Goal: Task Accomplishment & Management: Use online tool/utility

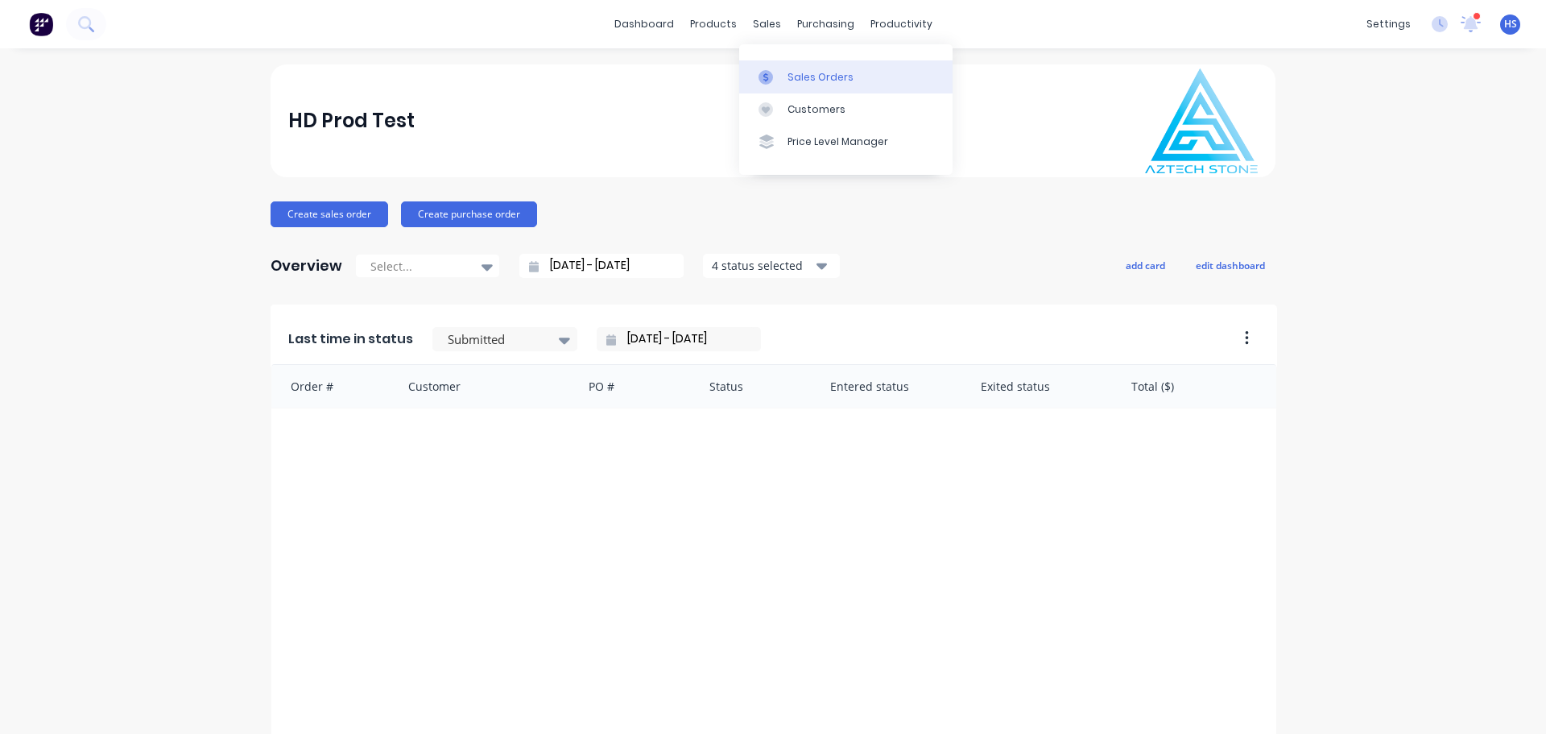
click at [802, 82] on div "Sales Orders" at bounding box center [821, 77] width 66 height 14
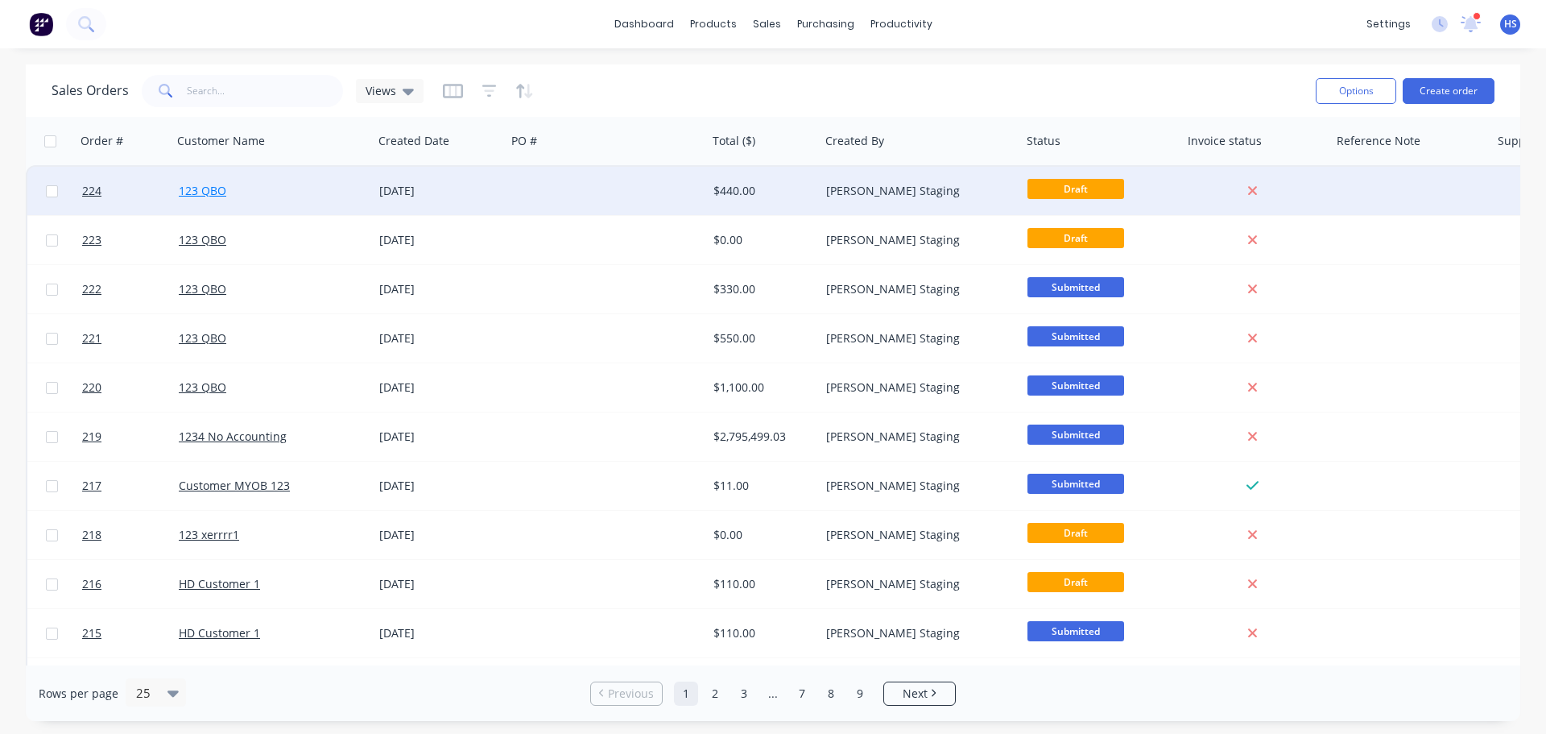
click at [195, 192] on link "123 QBO" at bounding box center [203, 190] width 48 height 15
click at [95, 194] on span "224" at bounding box center [91, 191] width 19 height 16
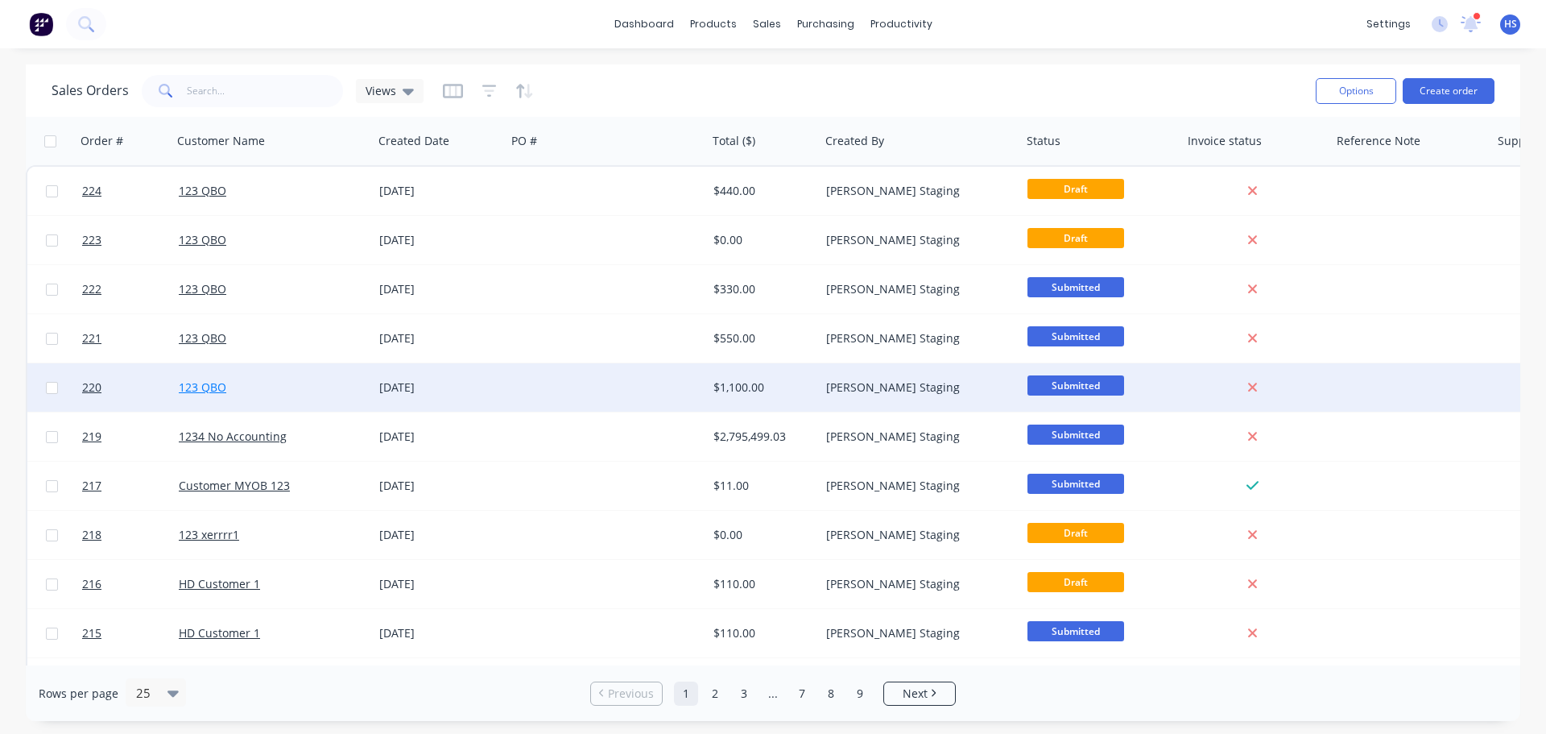
click at [201, 390] on link "123 QBO" at bounding box center [203, 386] width 48 height 15
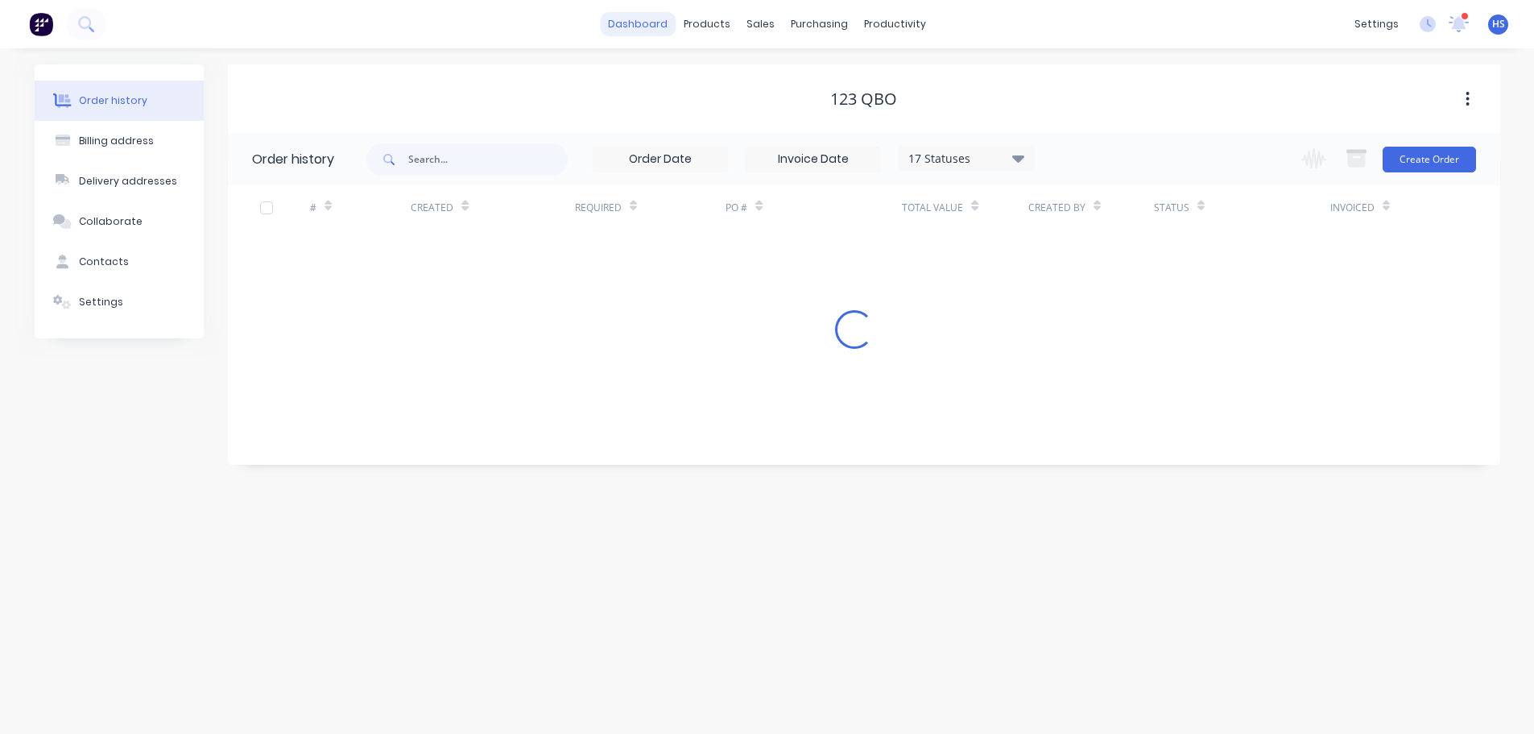
click at [658, 26] on link "dashboard" at bounding box center [638, 24] width 76 height 24
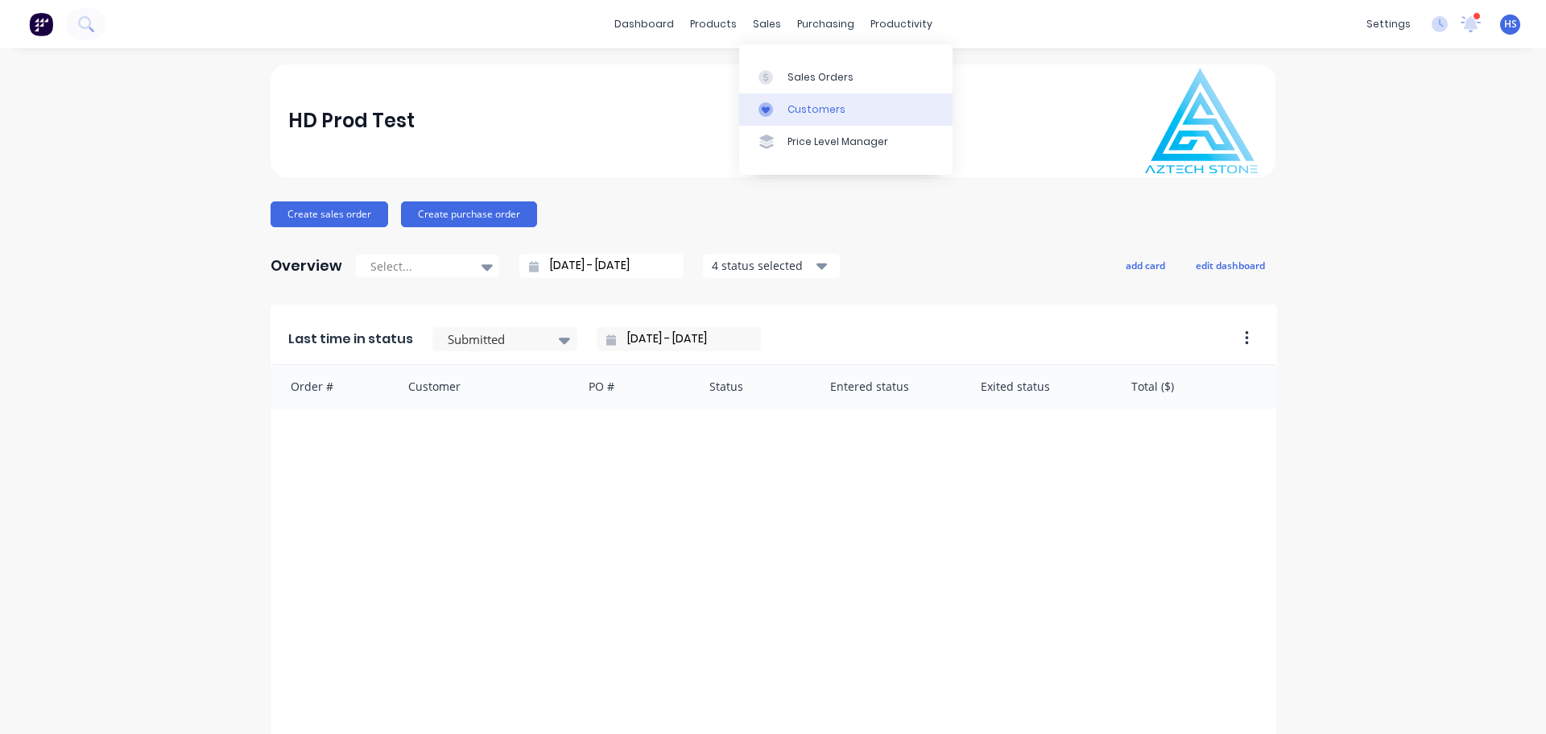
click at [800, 114] on div "Customers" at bounding box center [817, 109] width 58 height 14
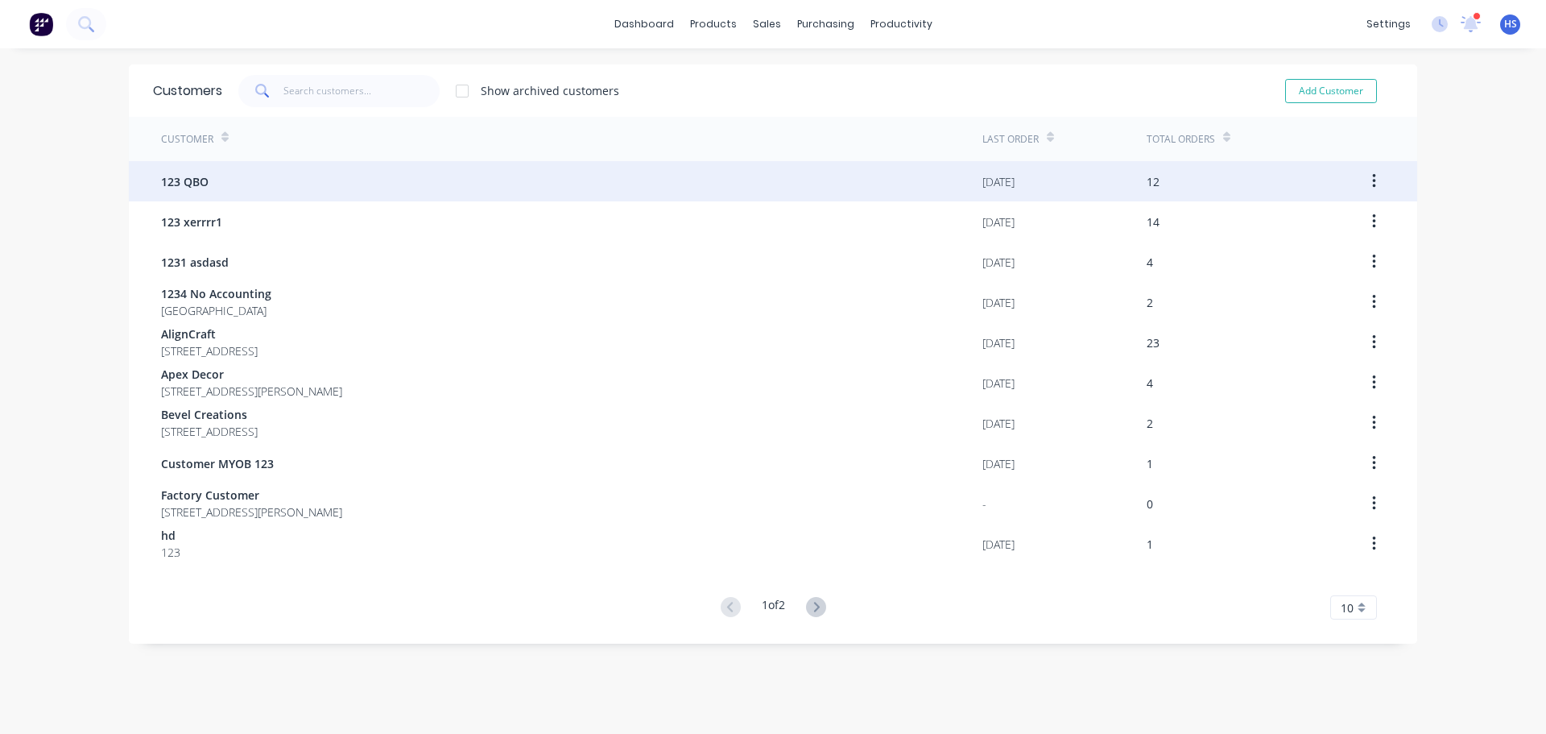
click at [257, 177] on div "123 QBO" at bounding box center [571, 181] width 821 height 40
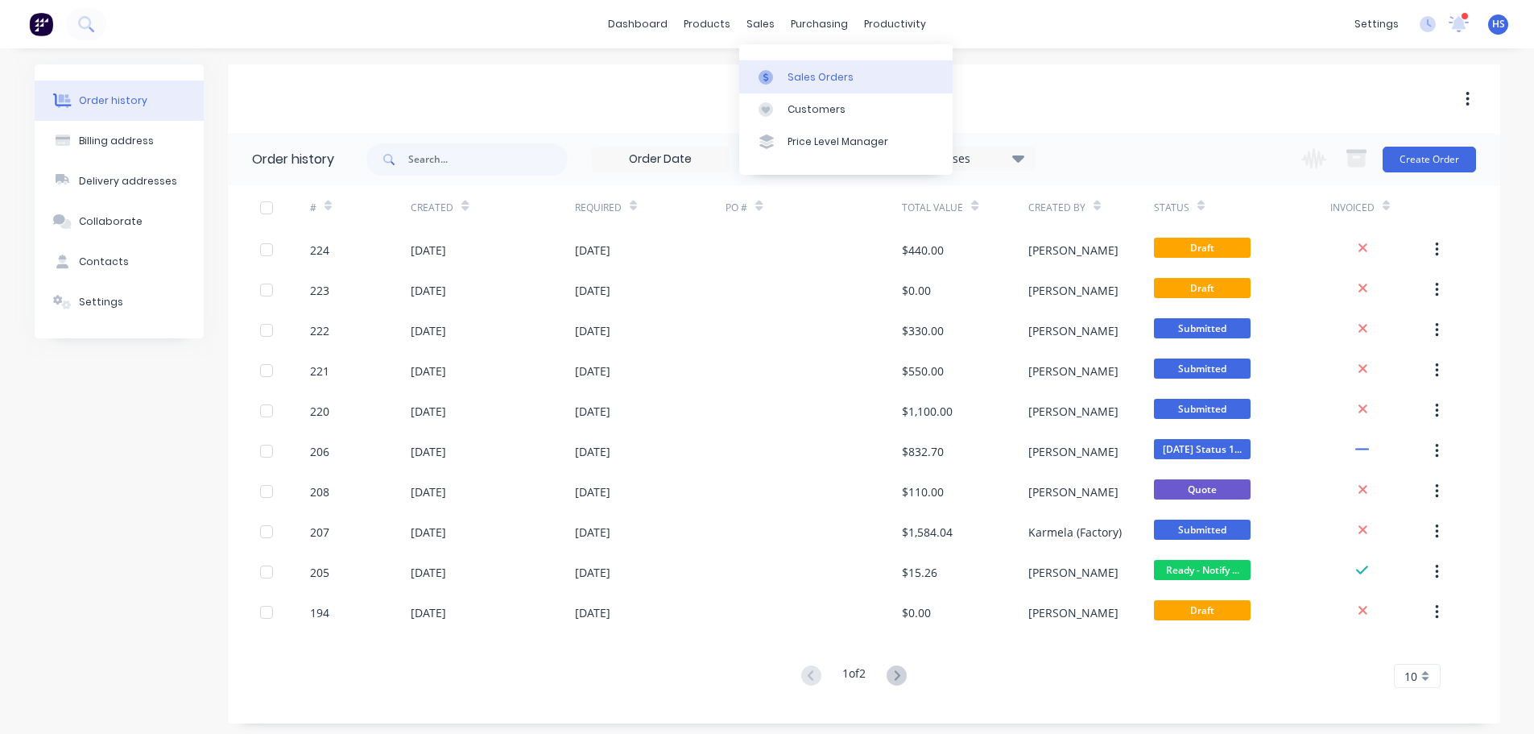
click at [818, 82] on div "Sales Orders" at bounding box center [821, 77] width 66 height 14
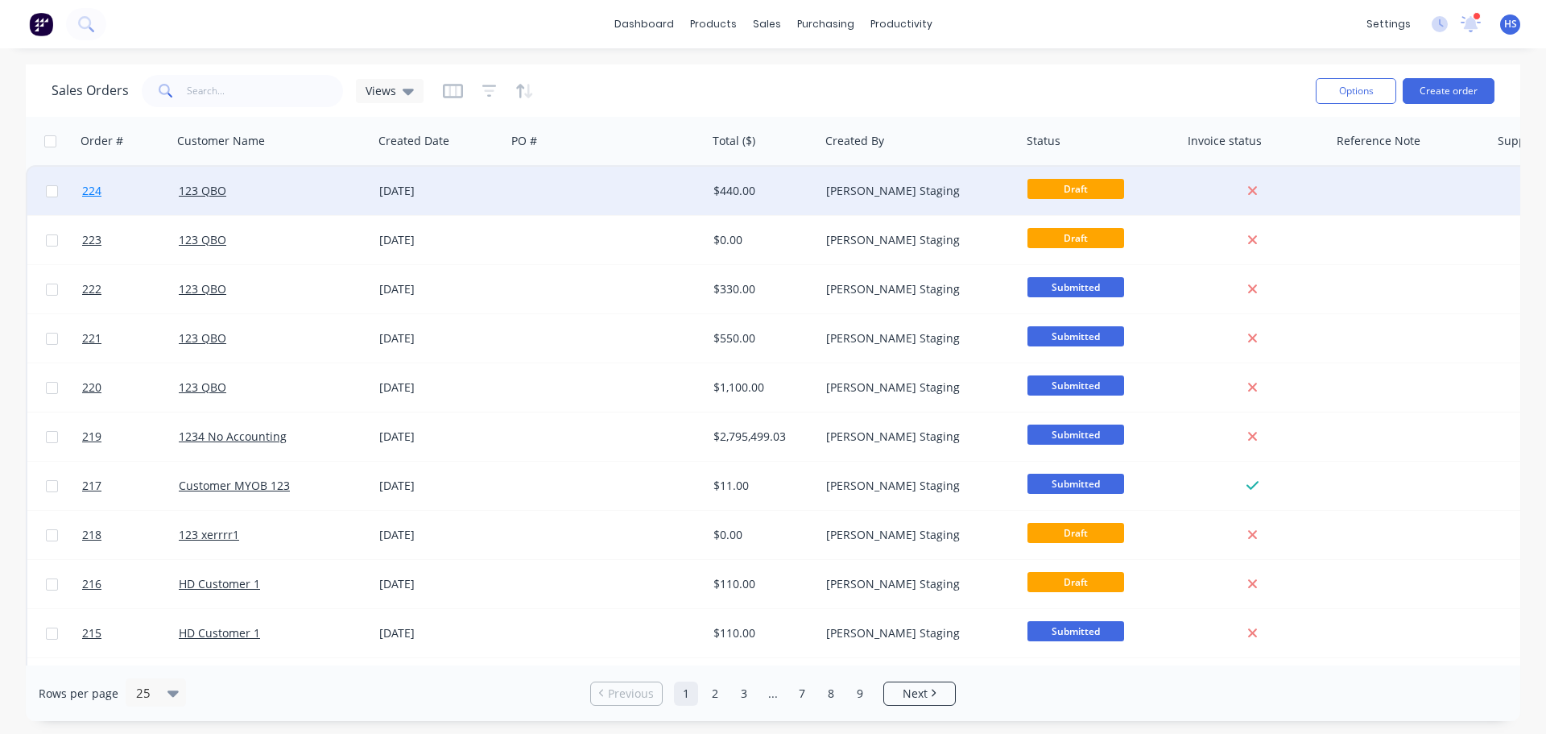
click at [93, 193] on span "224" at bounding box center [91, 191] width 19 height 16
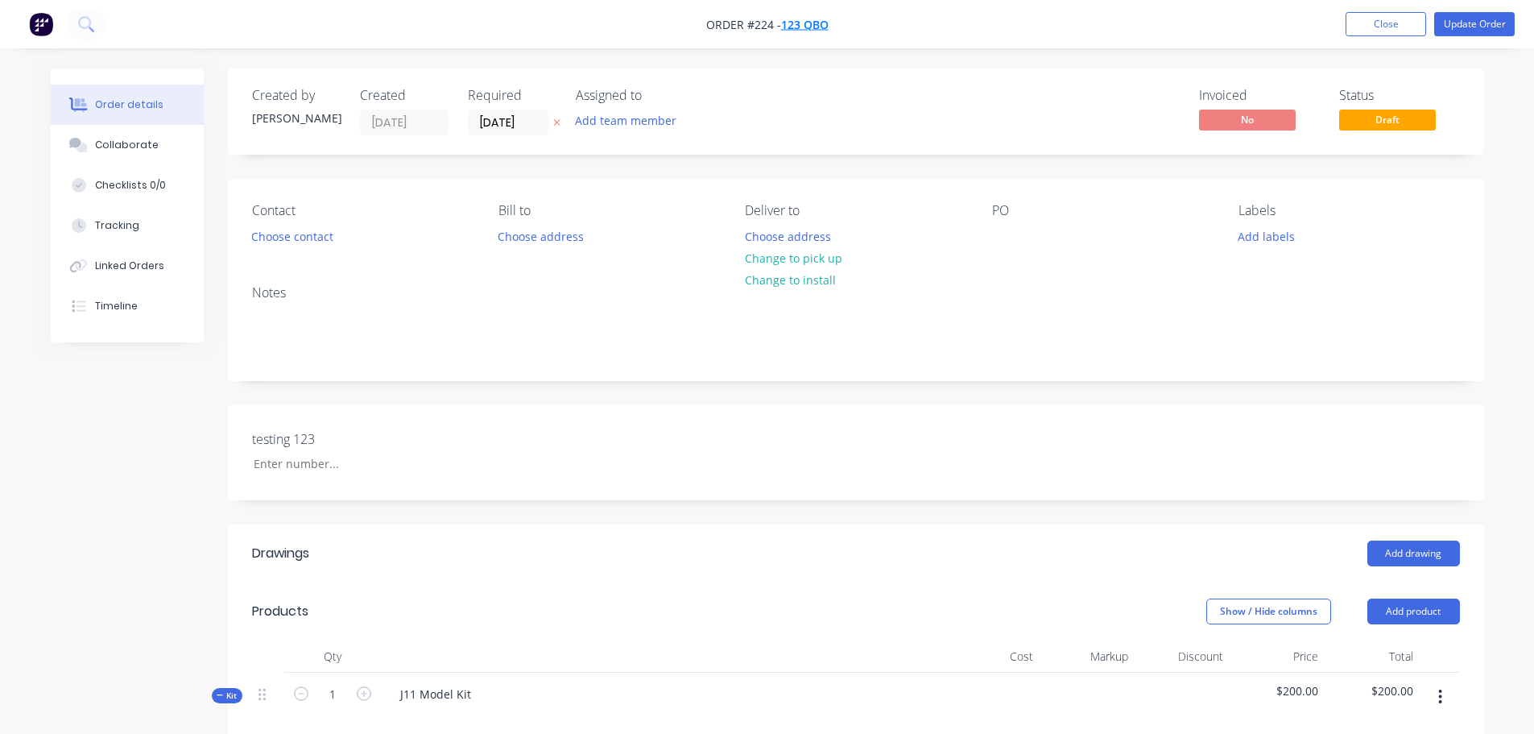
click at [813, 24] on span "123 QBO" at bounding box center [805, 24] width 48 height 15
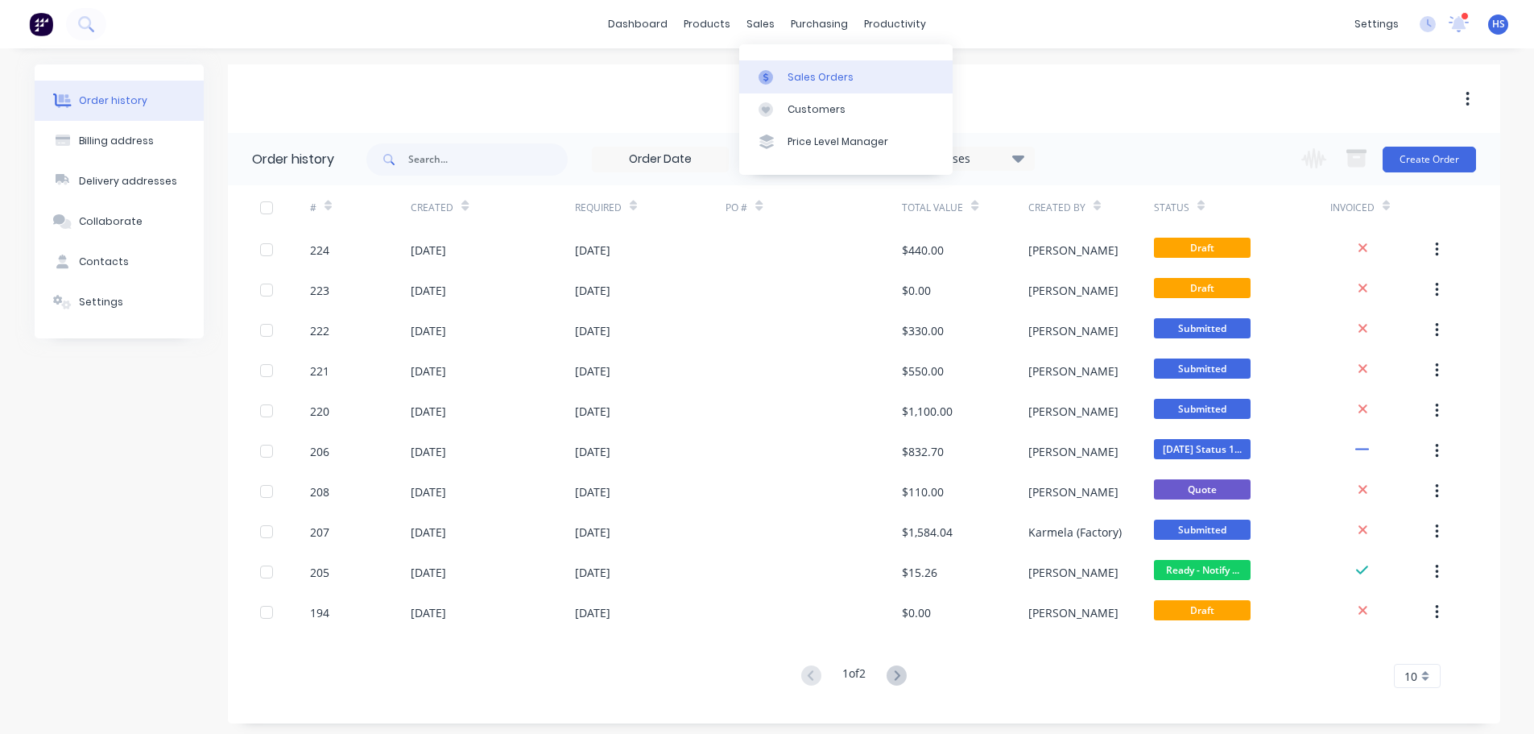
click at [809, 81] on div "Sales Orders" at bounding box center [821, 77] width 66 height 14
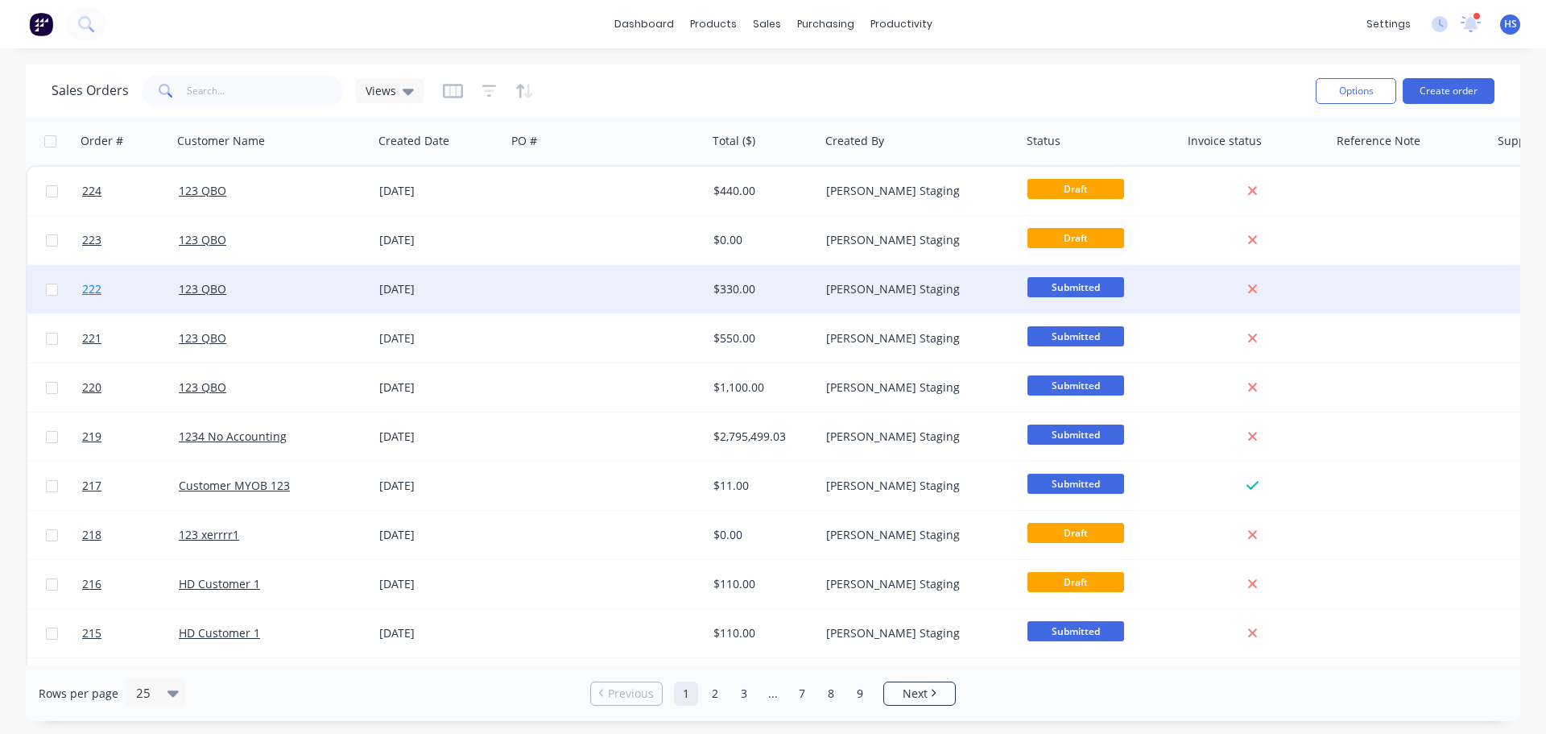
click at [156, 293] on link "222" at bounding box center [130, 289] width 97 height 48
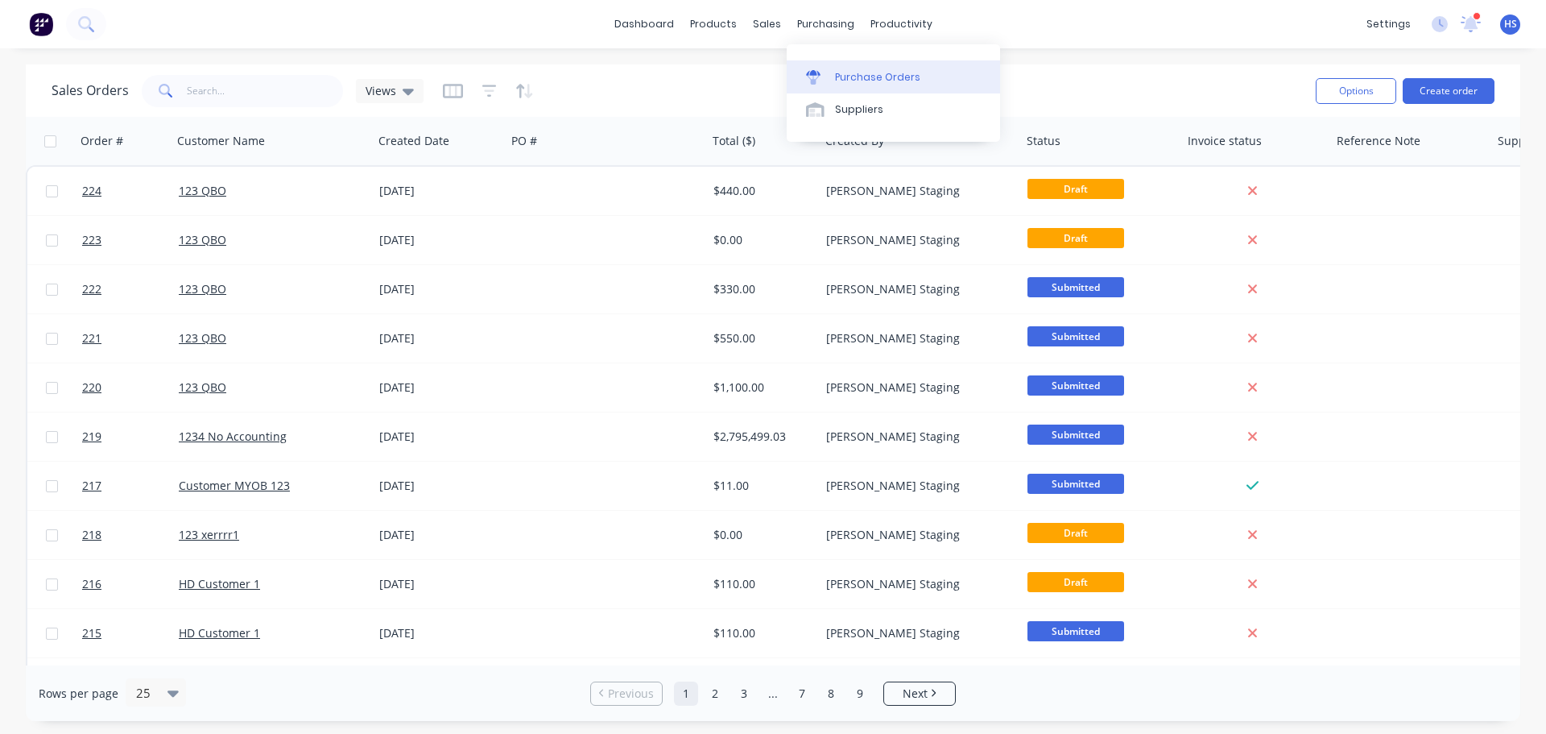
click at [875, 77] on div "Purchase Orders" at bounding box center [877, 77] width 85 height 14
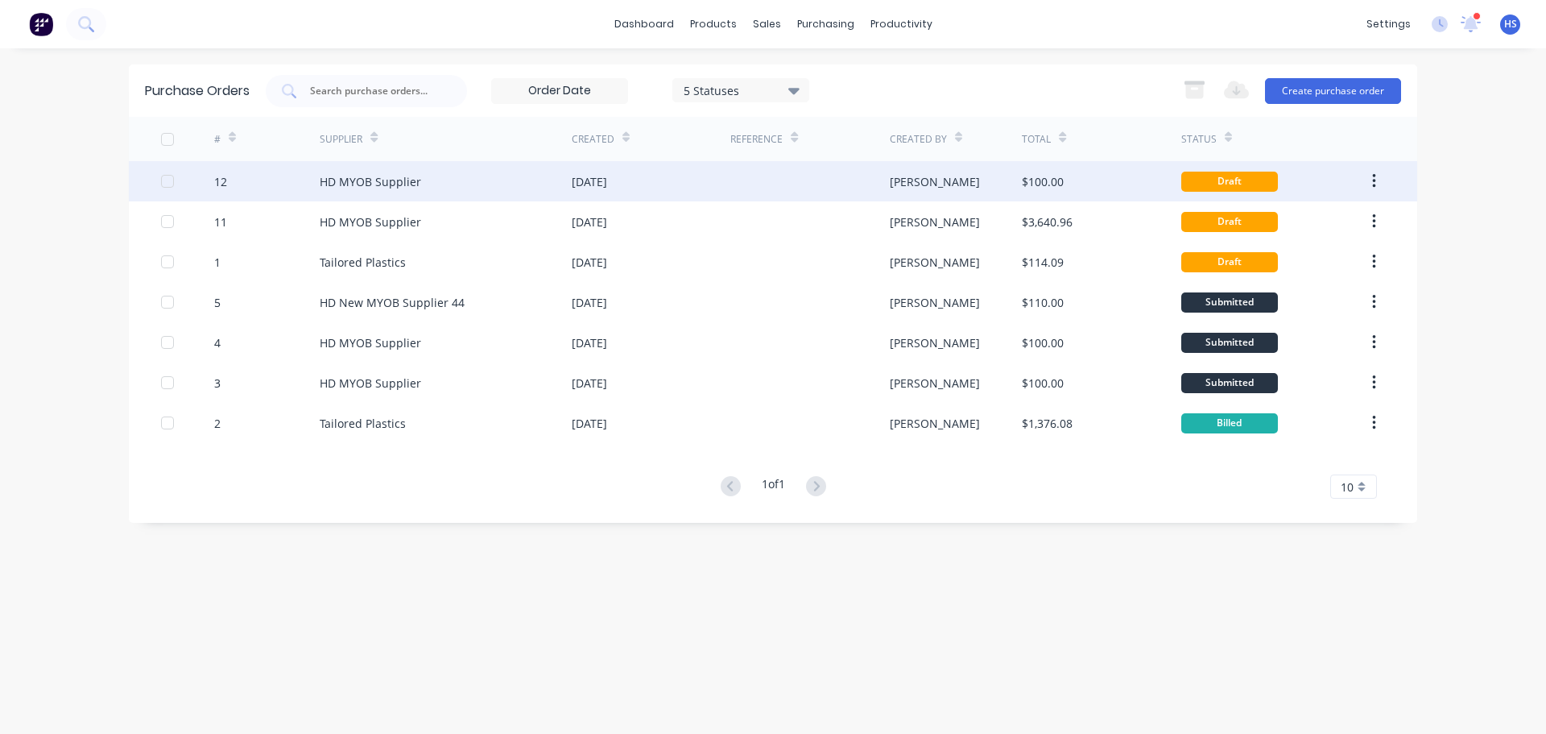
click at [280, 172] on div "12" at bounding box center [267, 181] width 106 height 40
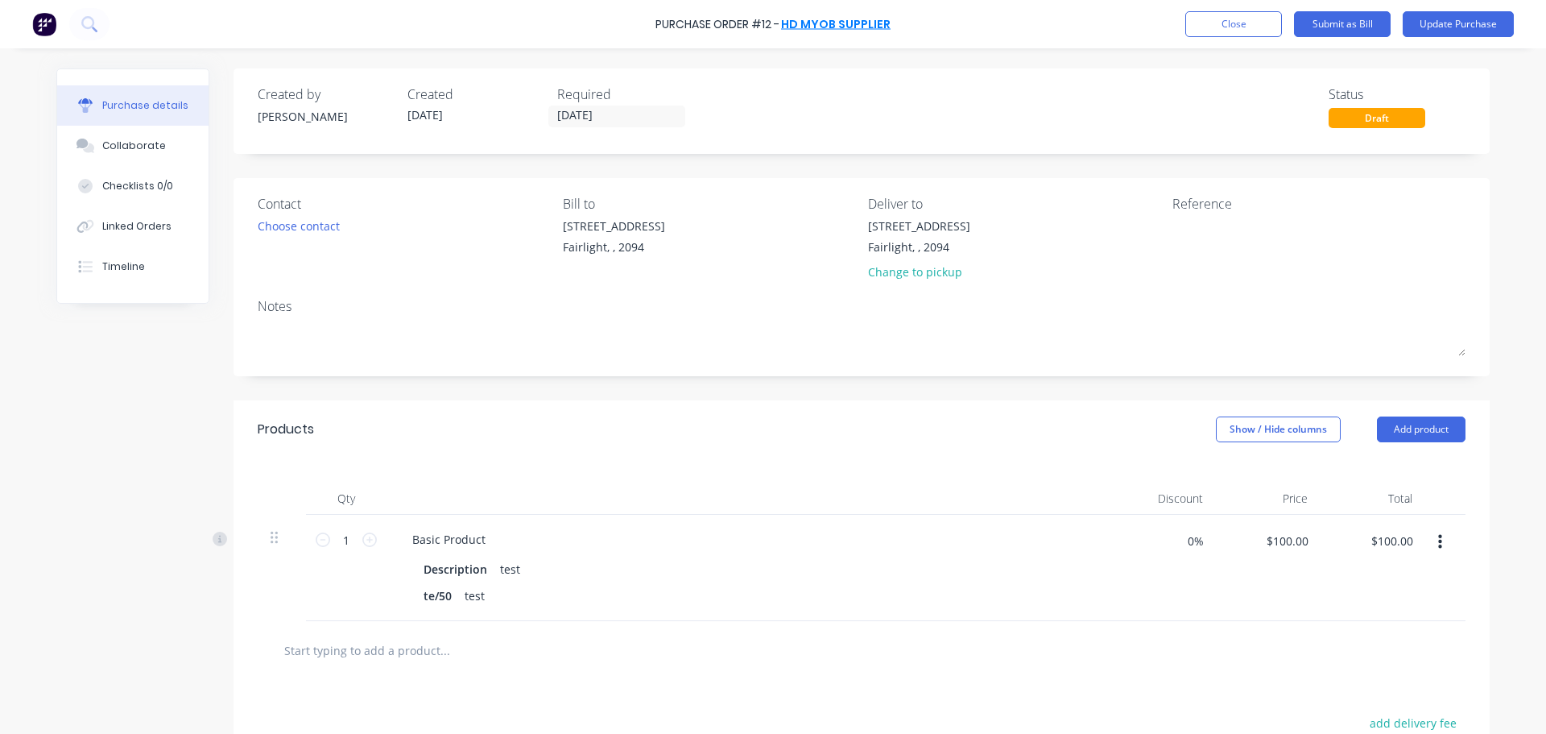
click at [861, 23] on link "HD MYOB Supplier" at bounding box center [836, 24] width 110 height 16
click at [1241, 19] on button "Close" at bounding box center [1233, 24] width 97 height 26
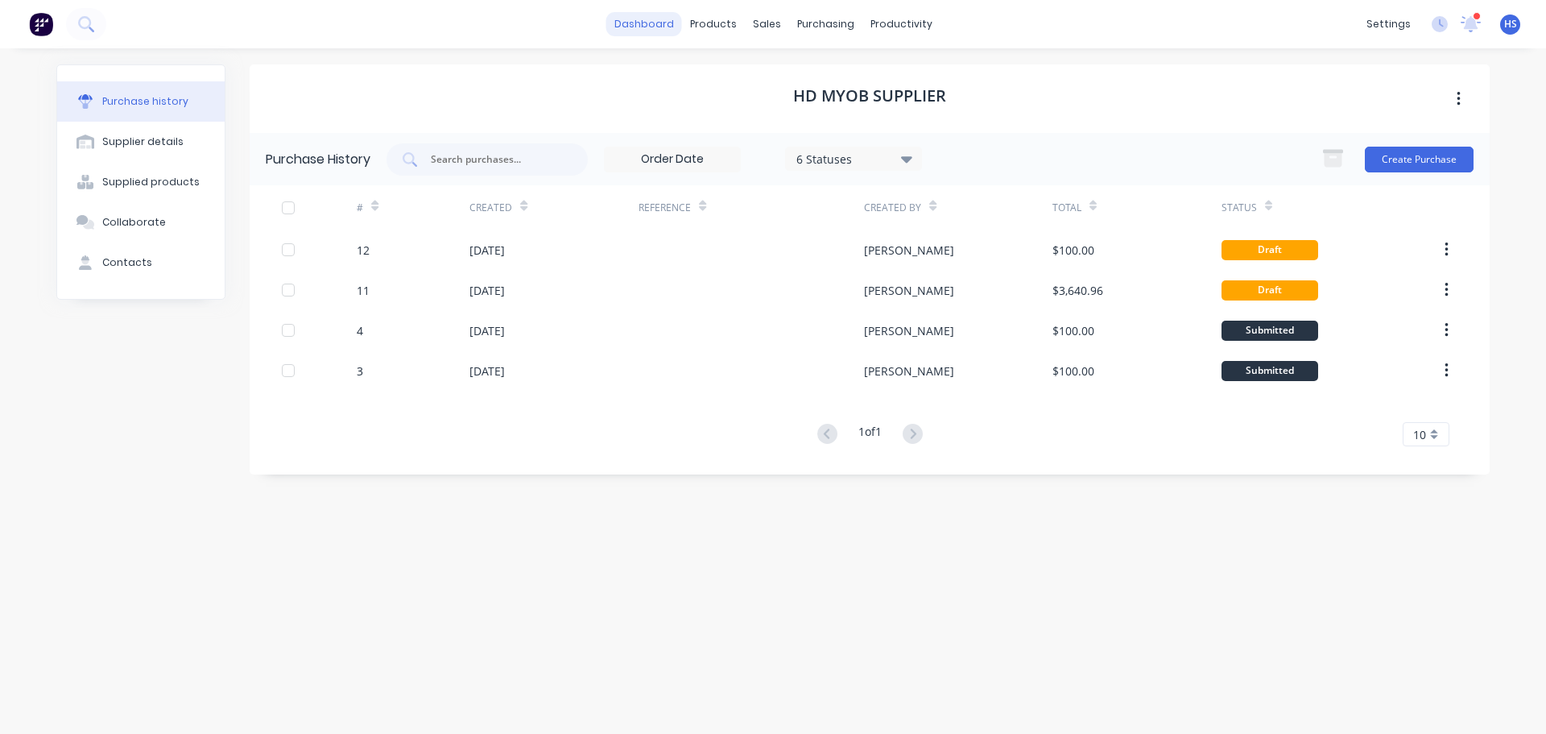
click at [650, 23] on link "dashboard" at bounding box center [644, 24] width 76 height 24
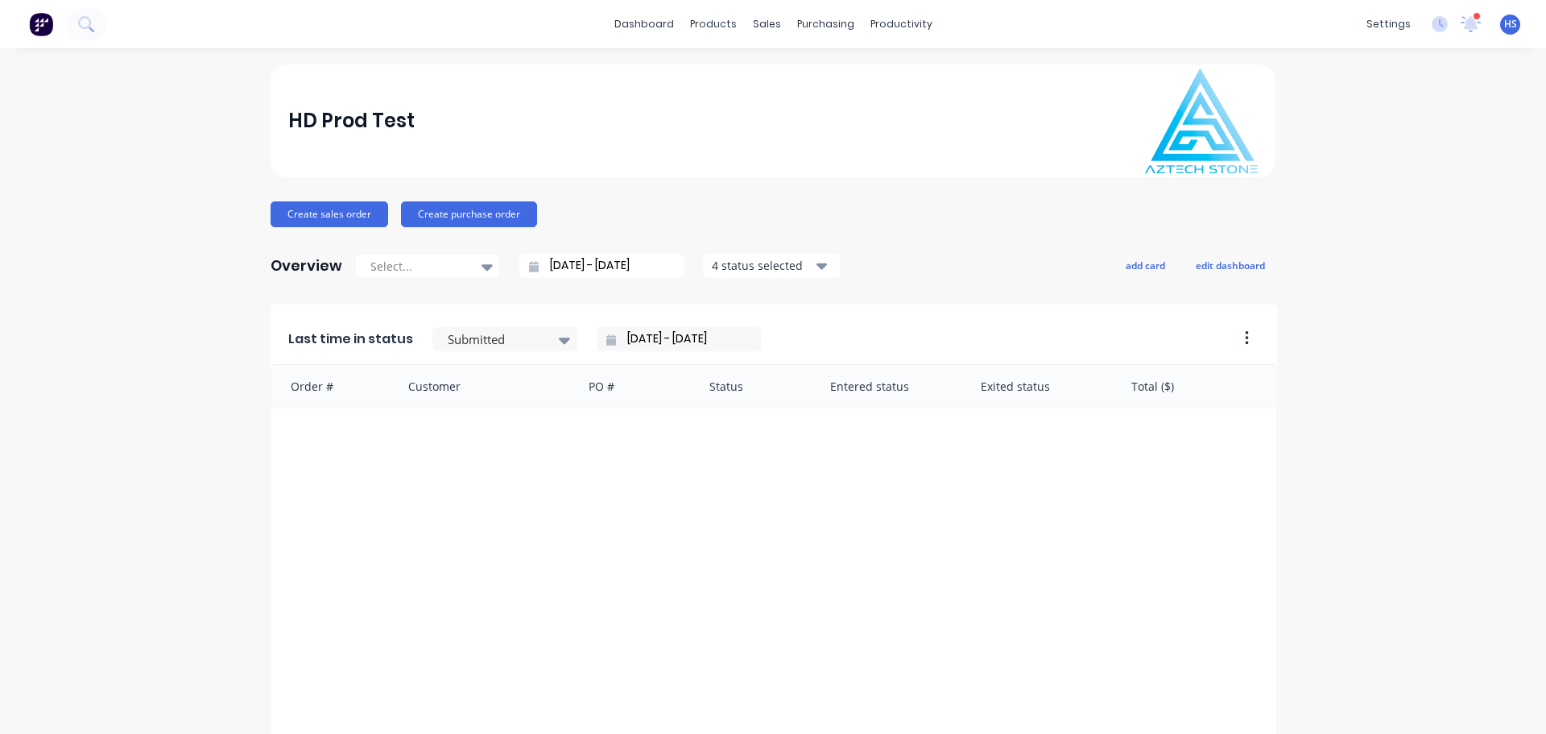
drag, startPoint x: 641, startPoint y: 20, endPoint x: 669, endPoint y: 0, distance: 34.6
click at [641, 20] on link "dashboard" at bounding box center [644, 24] width 76 height 24
click at [832, 70] on div "Sales Orders" at bounding box center [821, 77] width 66 height 14
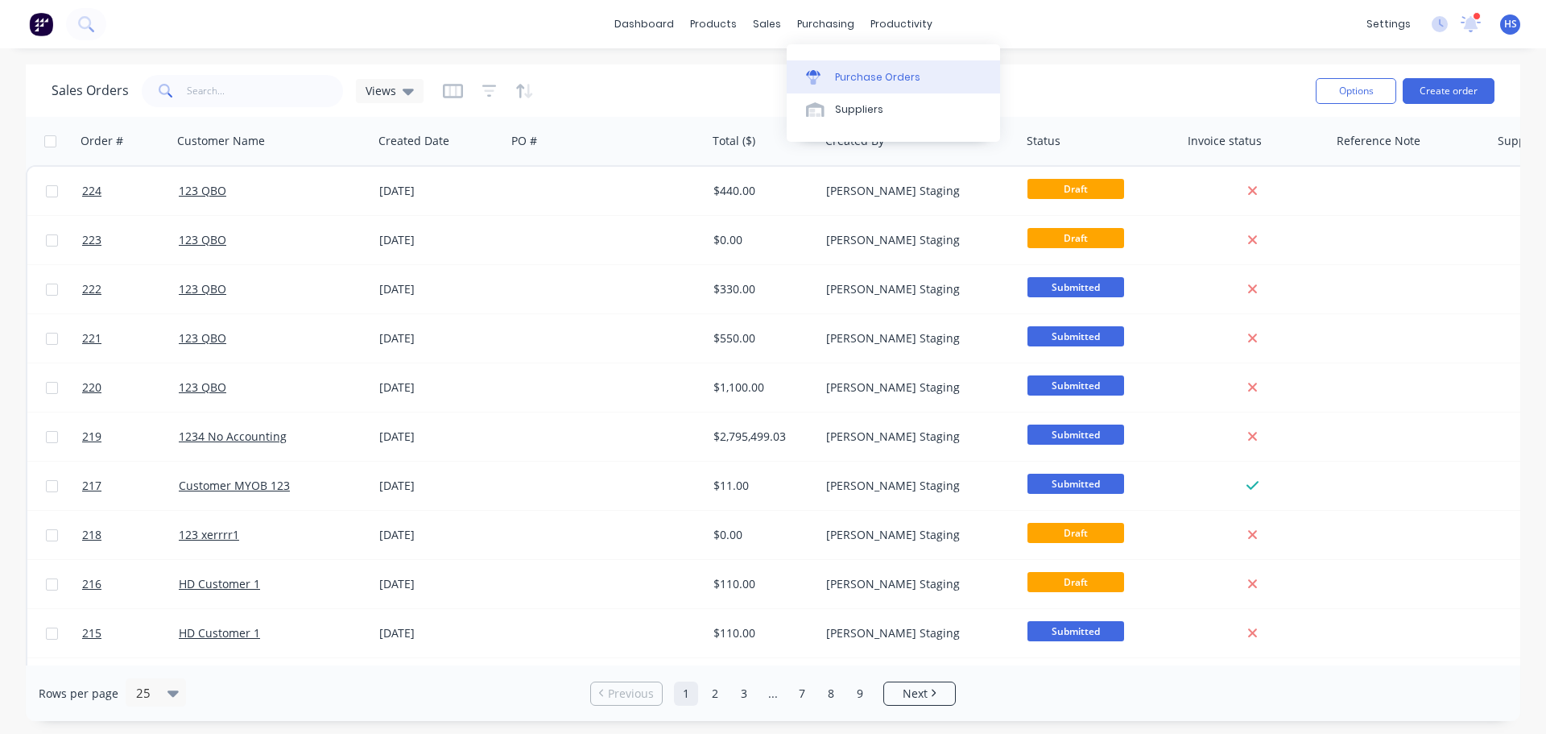
click at [899, 78] on div "Purchase Orders" at bounding box center [877, 77] width 85 height 14
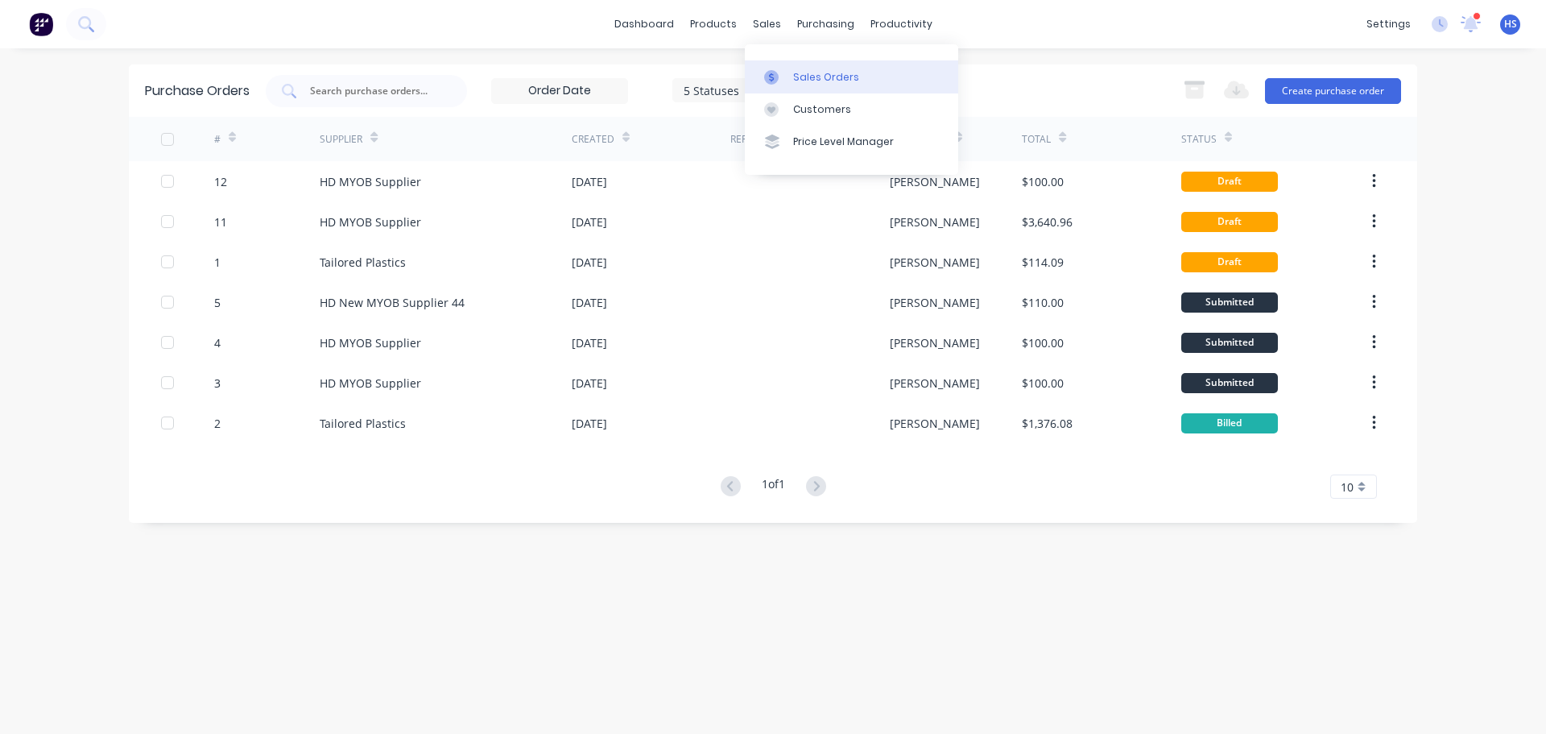
click at [804, 79] on div "Sales Orders" at bounding box center [826, 77] width 66 height 14
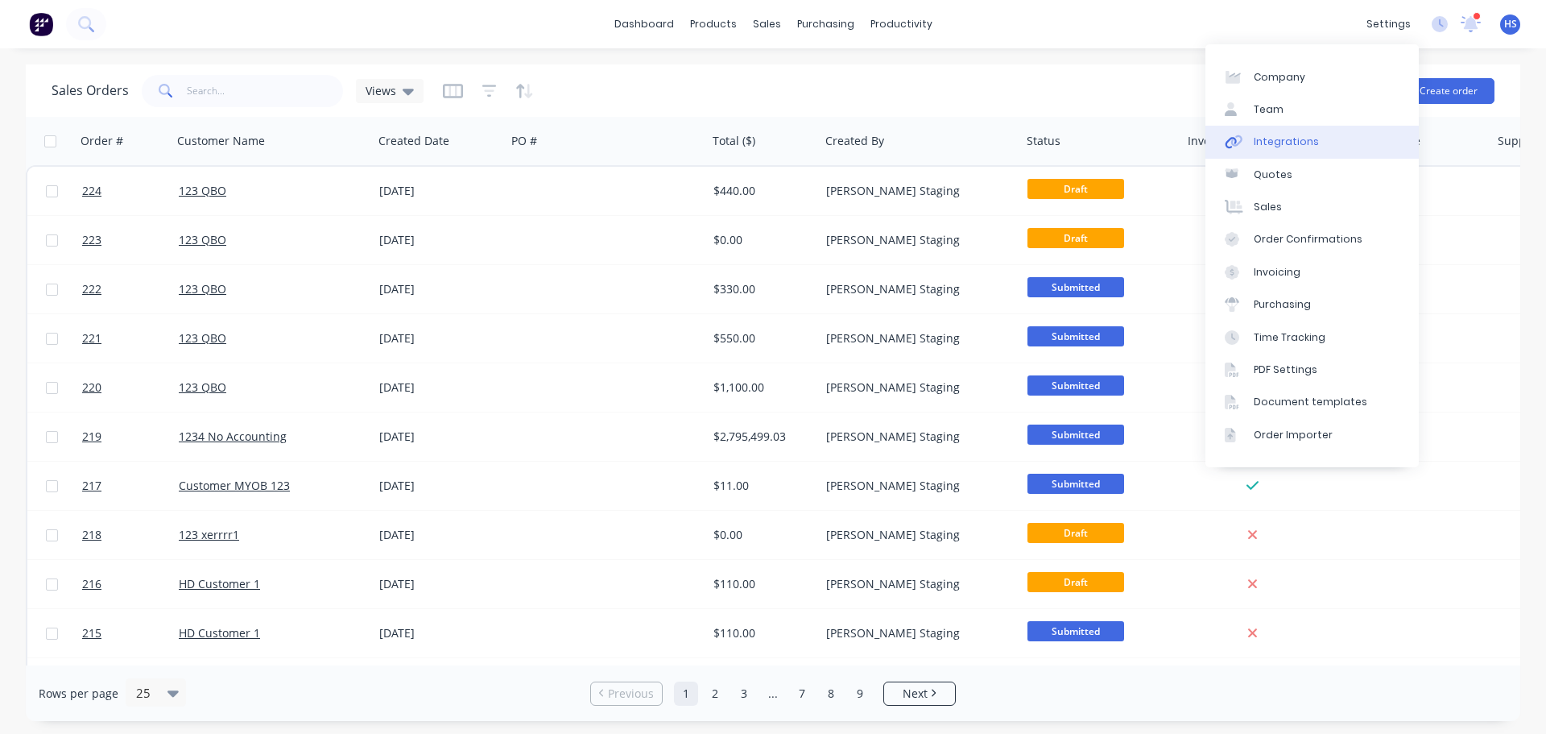
click at [1307, 135] on div "Integrations" at bounding box center [1286, 141] width 65 height 14
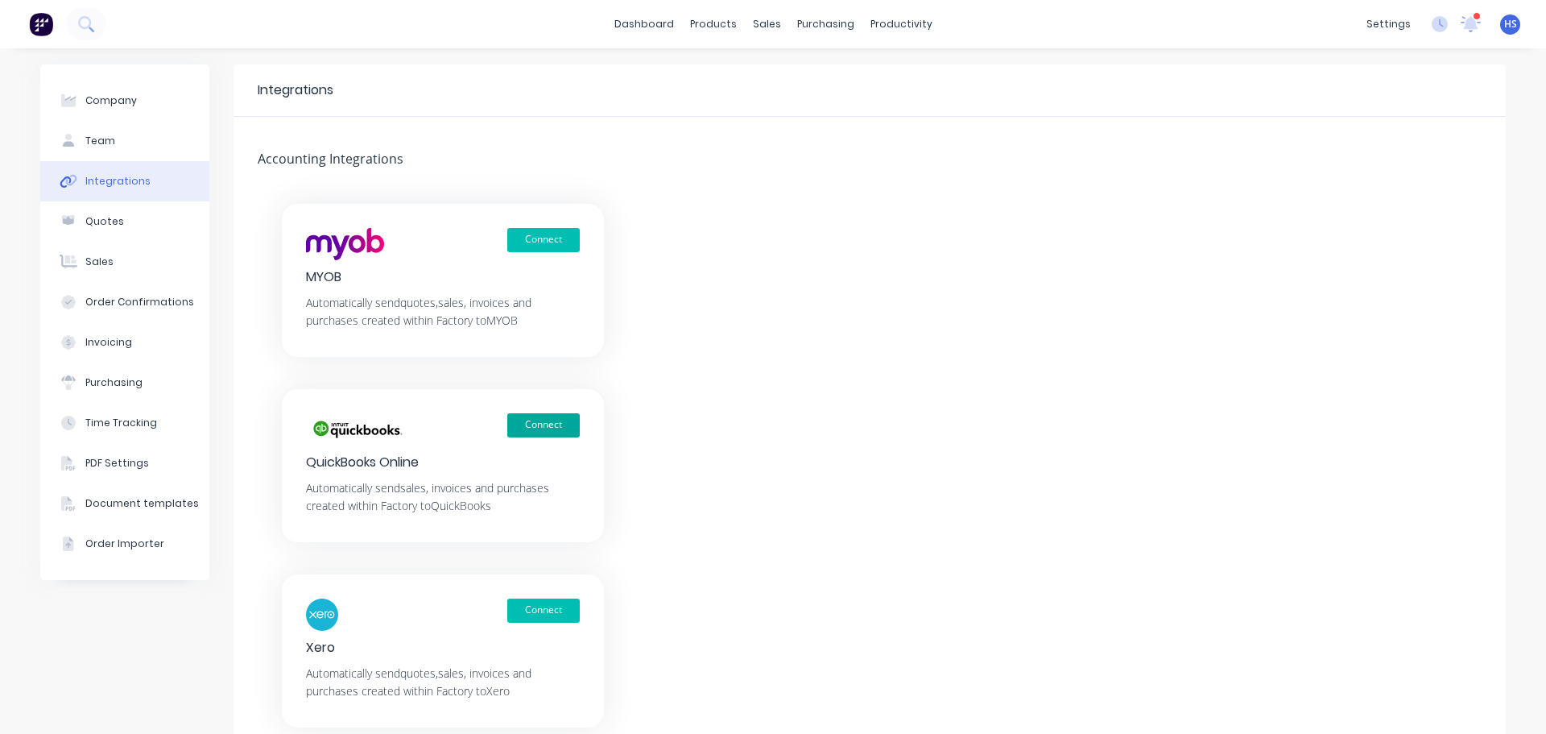
click at [559, 423] on button "Connect" at bounding box center [543, 425] width 72 height 24
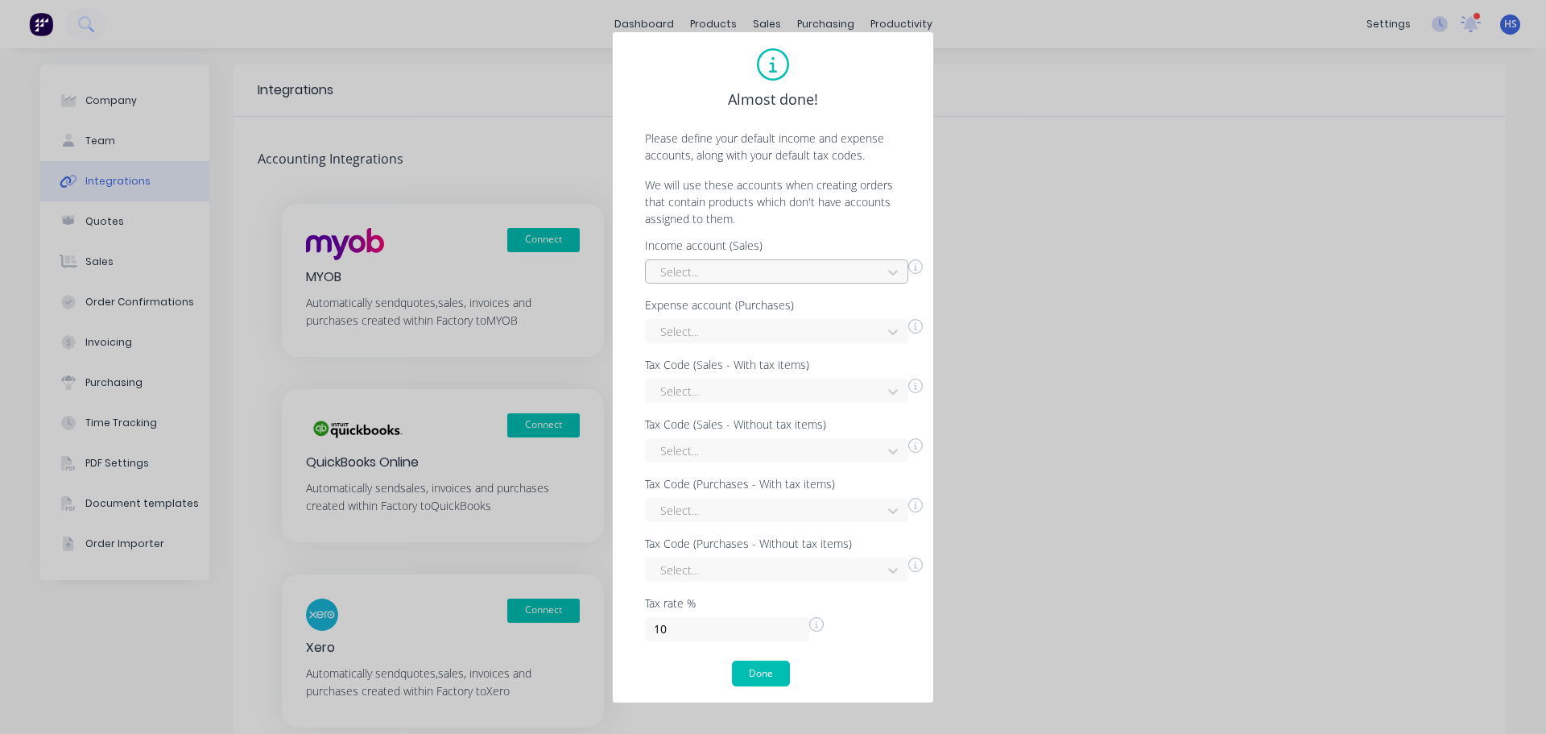
click at [789, 279] on div at bounding box center [766, 272] width 215 height 20
drag, startPoint x: 736, startPoint y: 366, endPoint x: 744, endPoint y: 338, distance: 28.5
click at [736, 363] on div "Income Account 1" at bounding box center [776, 368] width 263 height 30
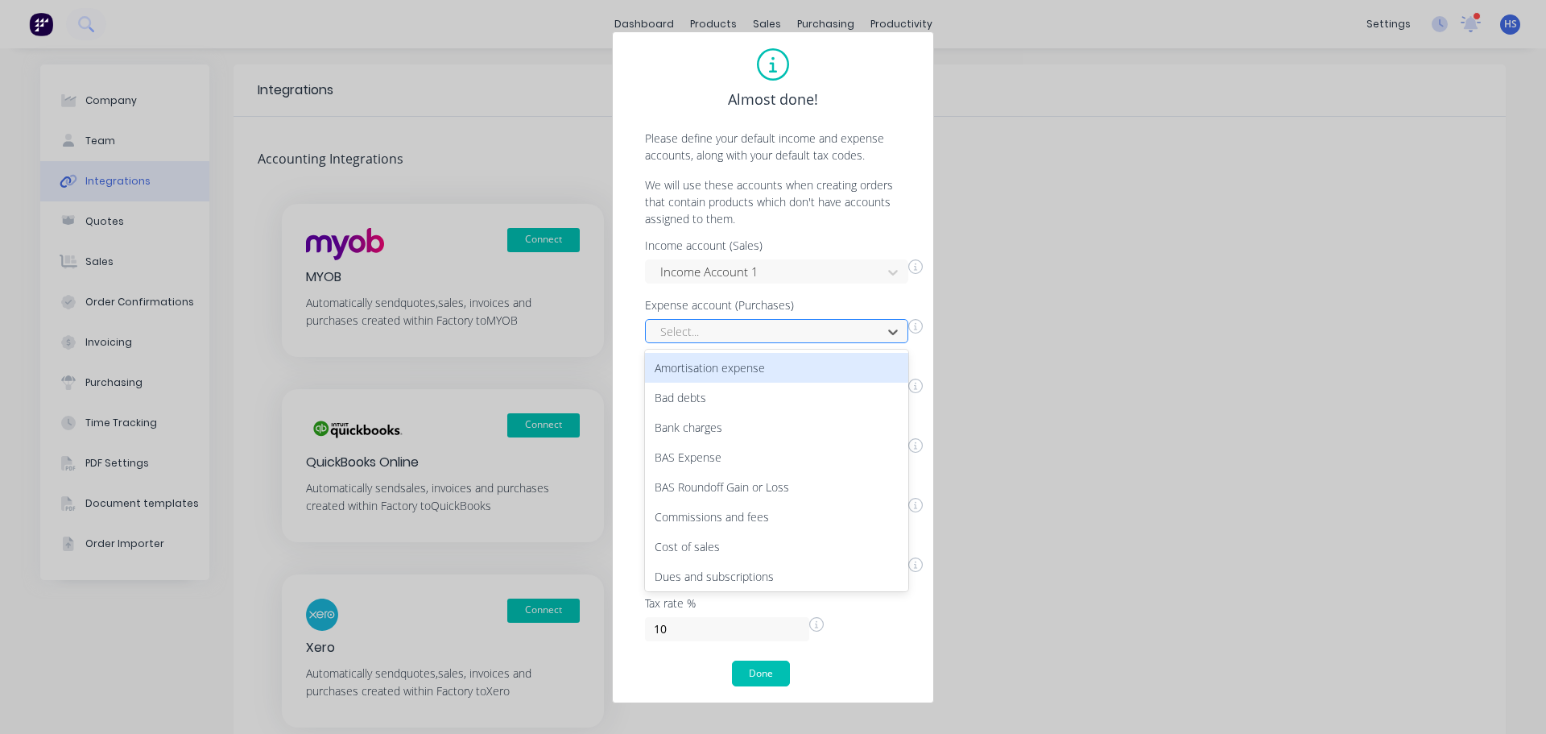
click at [745, 329] on div at bounding box center [766, 331] width 215 height 20
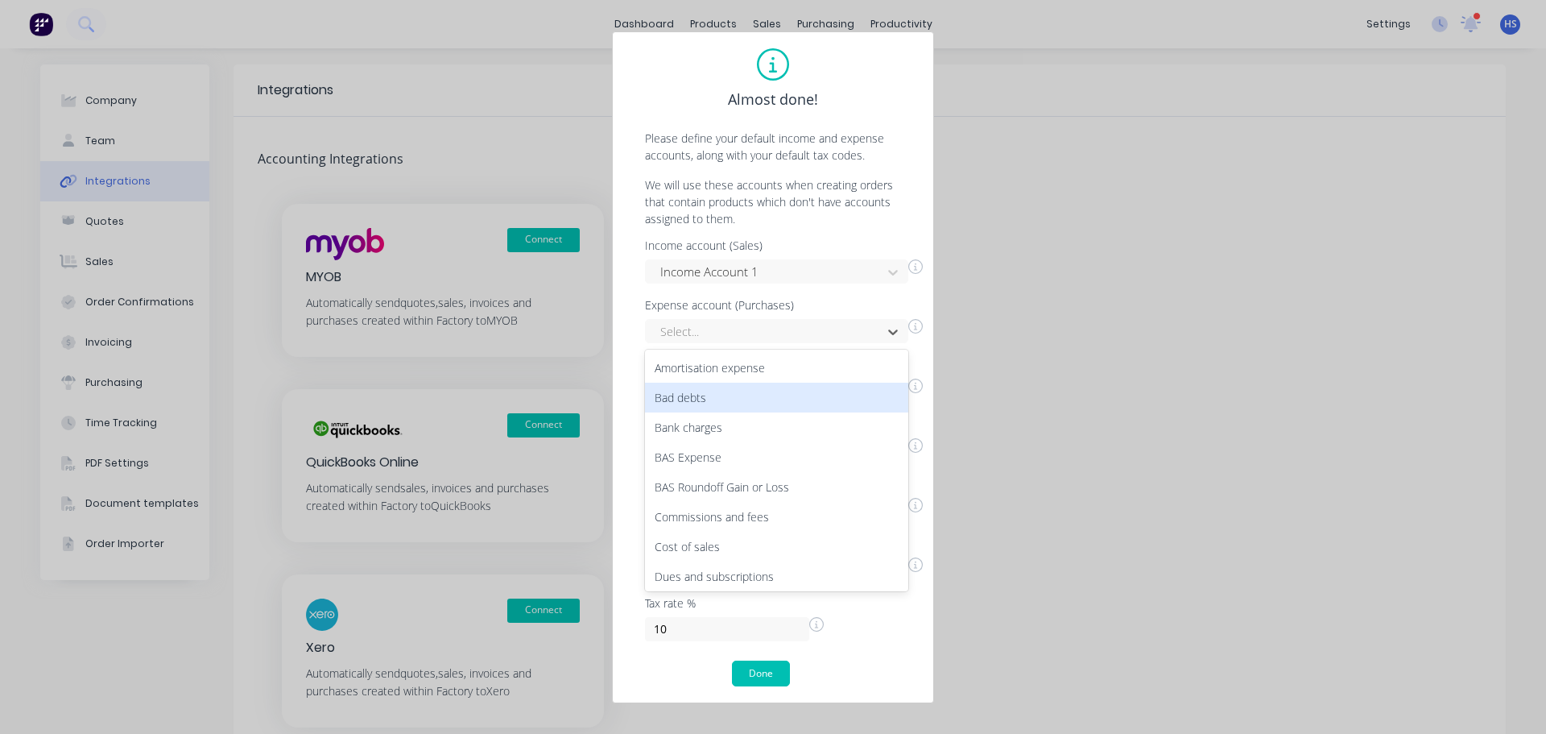
click at [717, 386] on div "Bad debts" at bounding box center [776, 398] width 263 height 30
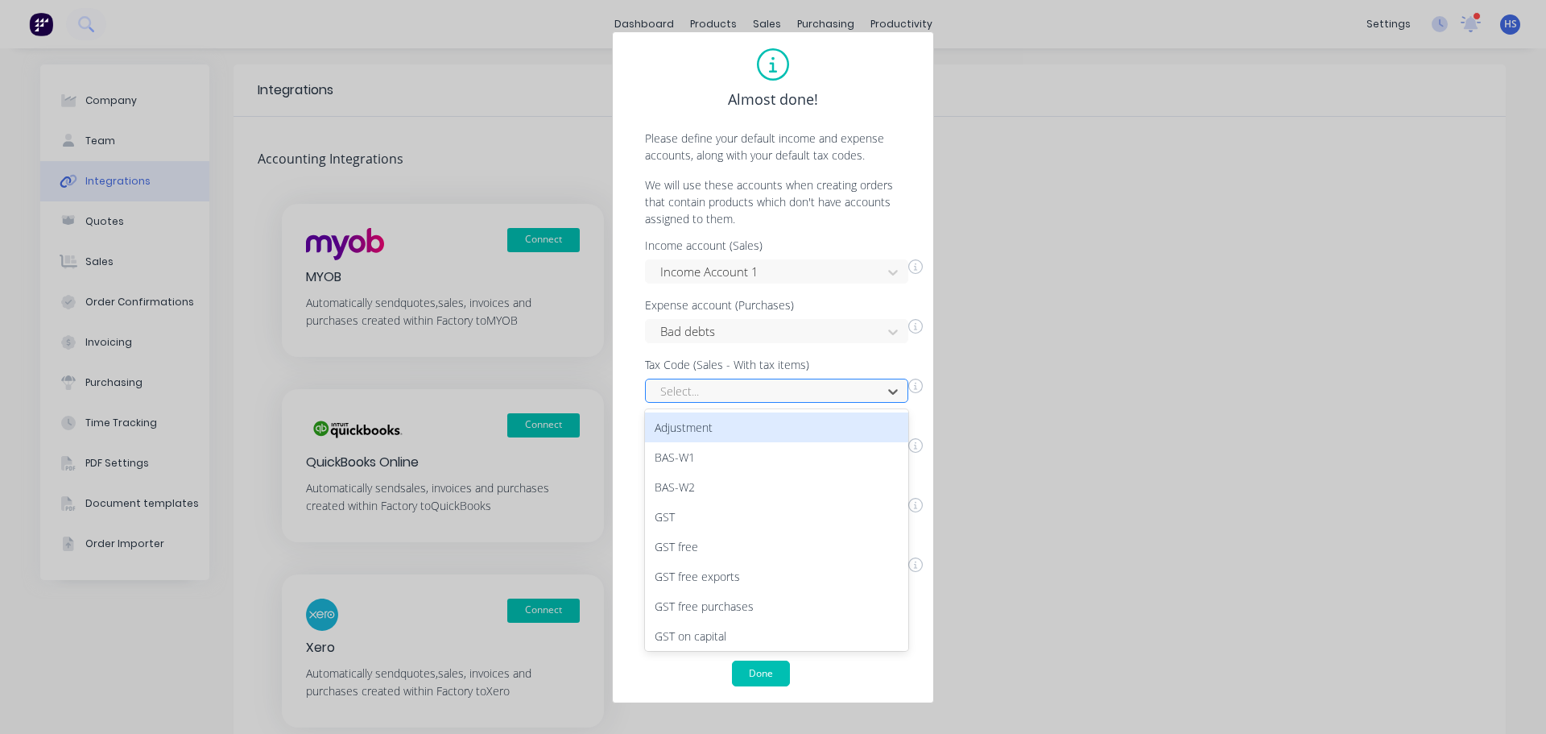
click at [734, 397] on div at bounding box center [766, 391] width 215 height 20
click at [715, 420] on div "Adjustment" at bounding box center [776, 427] width 263 height 30
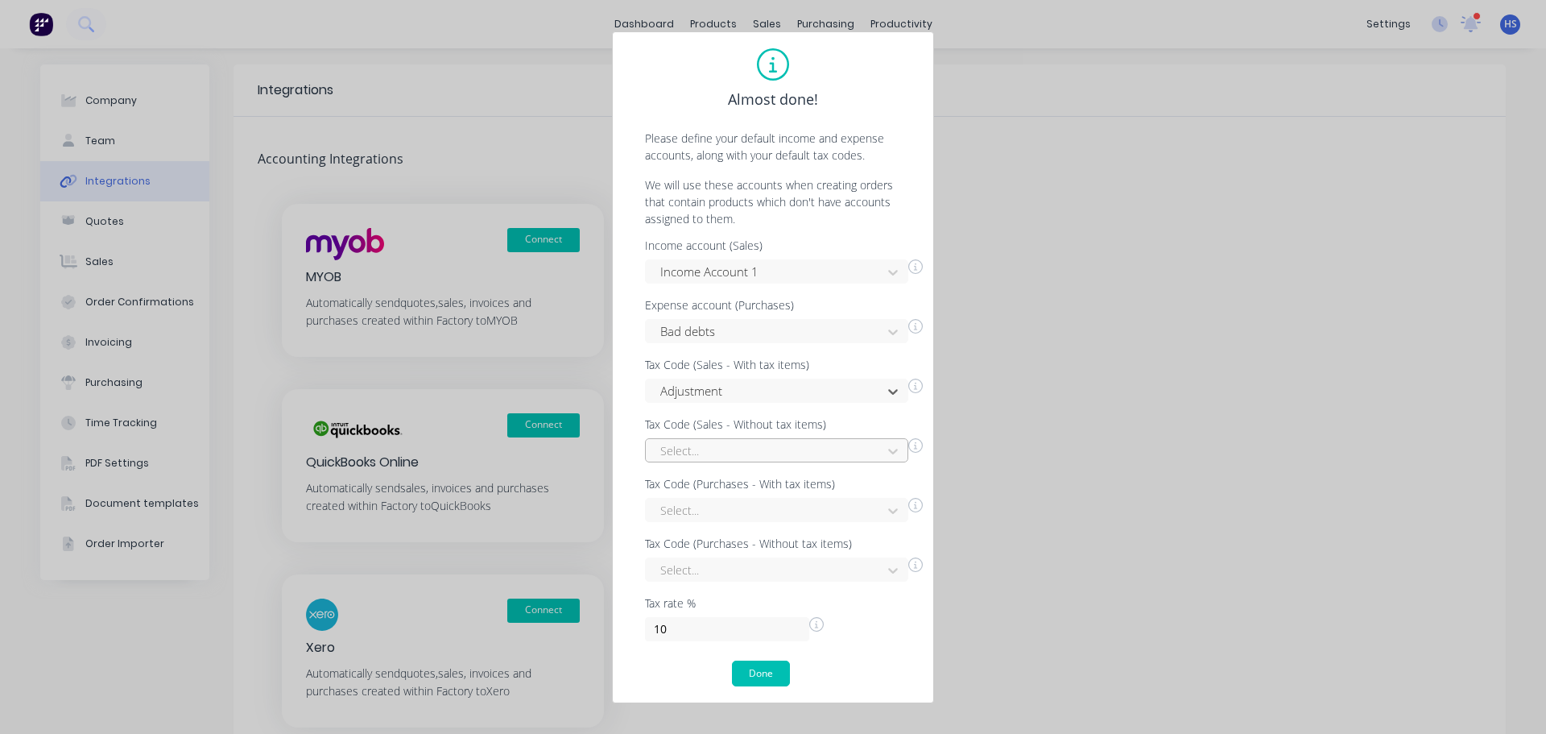
drag, startPoint x: 700, startPoint y: 468, endPoint x: 714, endPoint y: 451, distance: 22.3
click at [705, 462] on div "Income account (Sales) Income Account 1 Expense account (Purchases) Bad debts T…" at bounding box center [773, 440] width 288 height 401
click at [714, 449] on div at bounding box center [766, 451] width 215 height 20
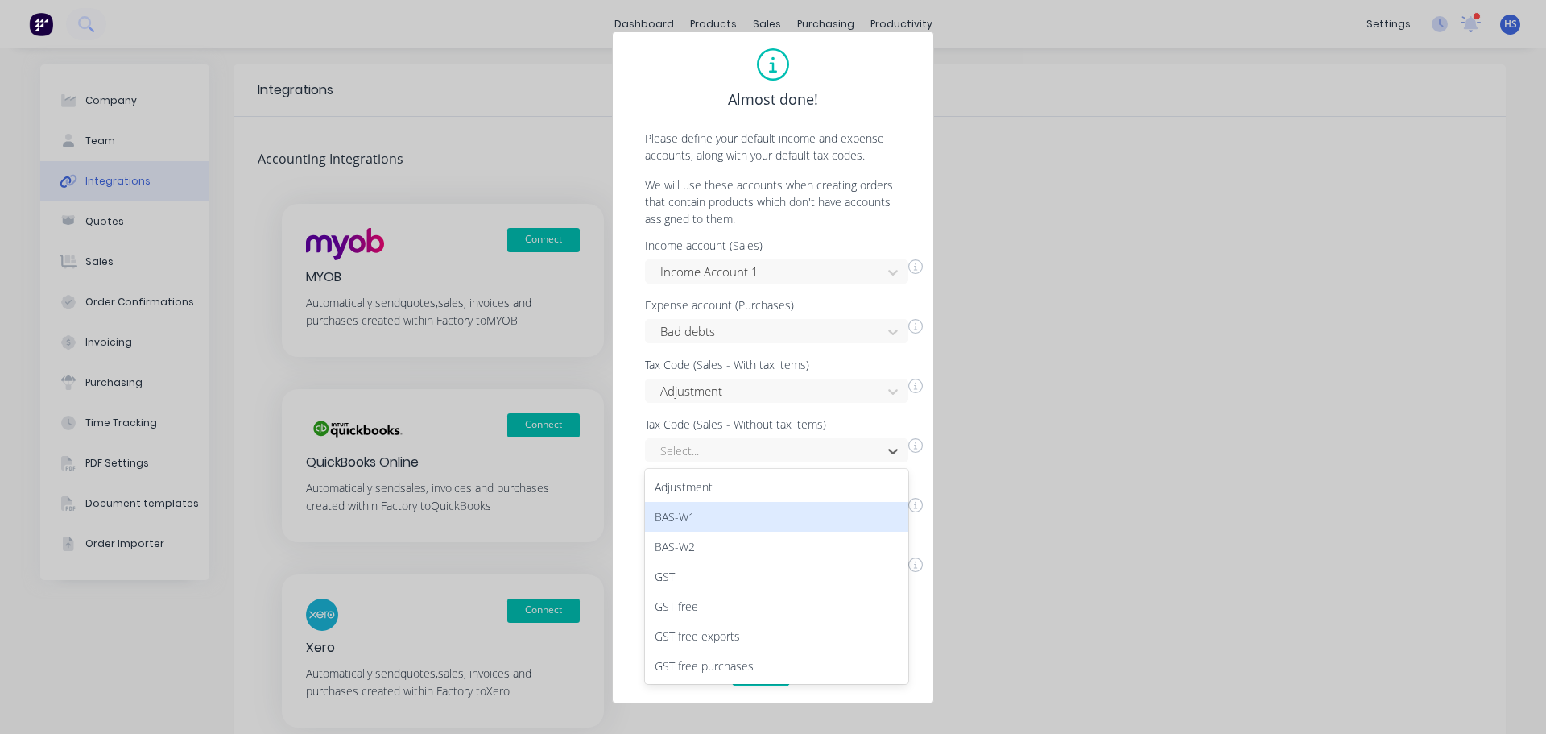
click at [717, 510] on div "BAS-W1" at bounding box center [776, 517] width 263 height 30
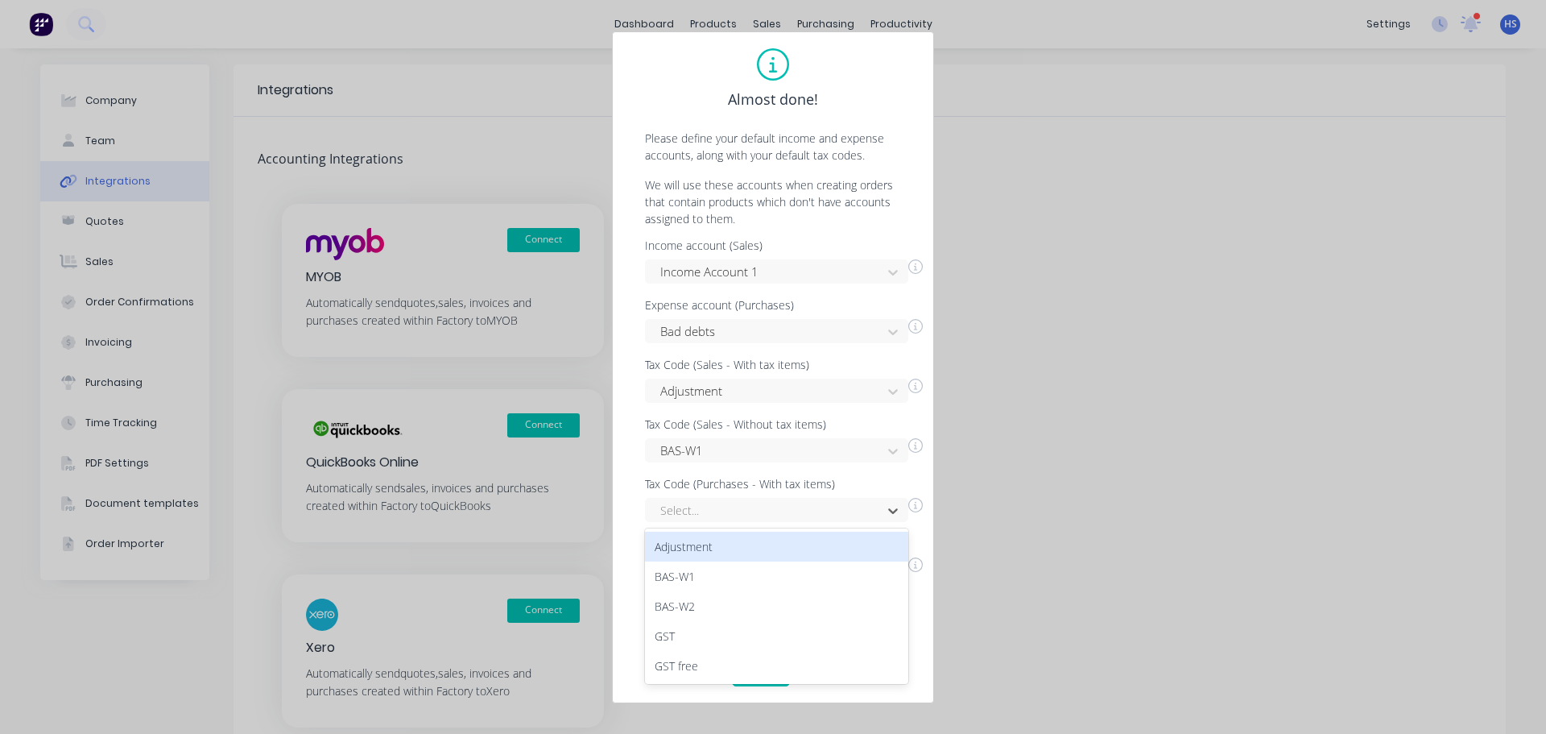
drag, startPoint x: 729, startPoint y: 507, endPoint x: 712, endPoint y: 547, distance: 43.7
click at [726, 508] on div at bounding box center [766, 510] width 215 height 20
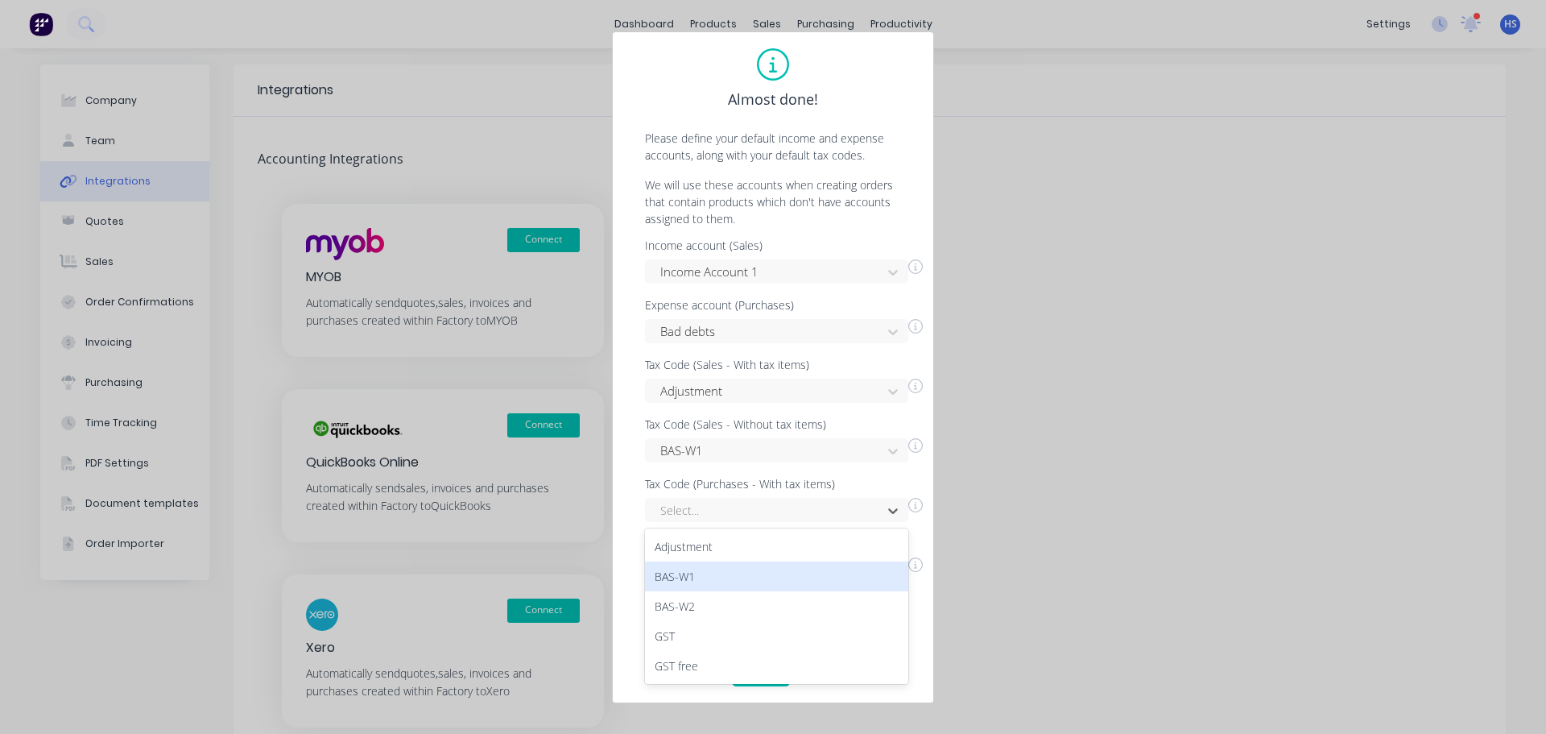
drag, startPoint x: 697, startPoint y: 578, endPoint x: 724, endPoint y: 582, distance: 26.9
click at [698, 578] on div "BAS-W1" at bounding box center [776, 576] width 263 height 30
click at [757, 568] on div "Select..." at bounding box center [776, 569] width 263 height 24
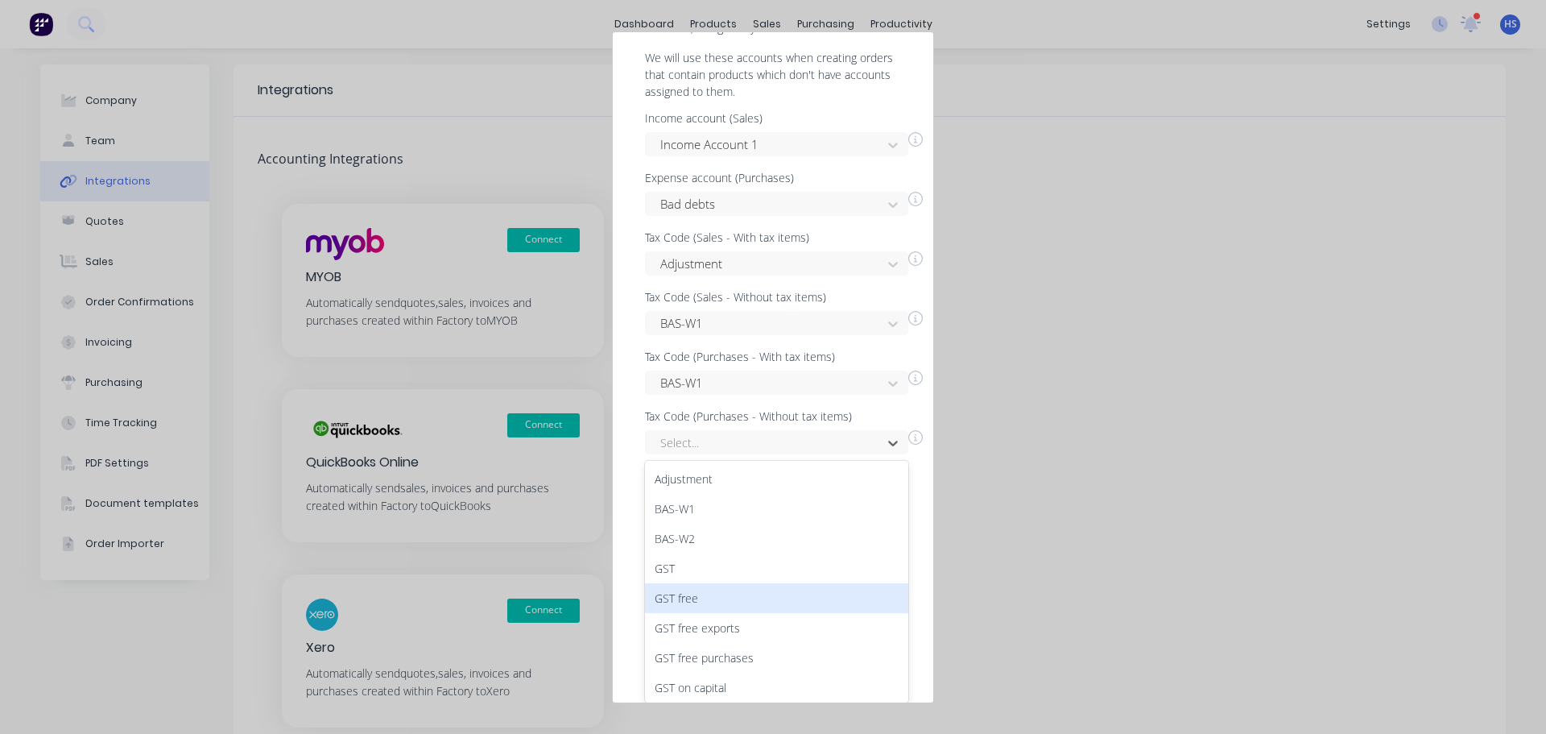
click at [725, 588] on div "GST free" at bounding box center [776, 598] width 263 height 30
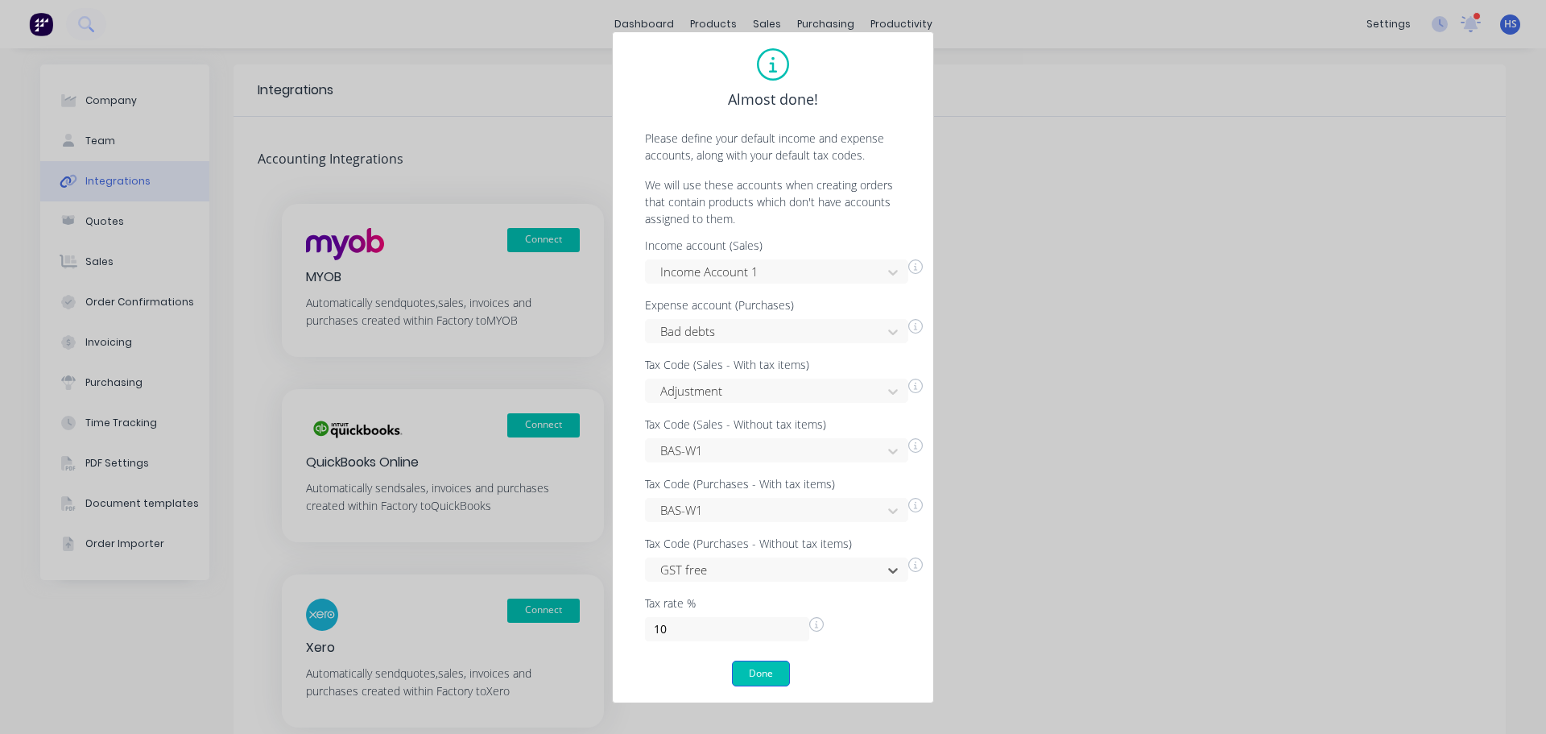
click at [738, 668] on button "Done" at bounding box center [761, 673] width 58 height 26
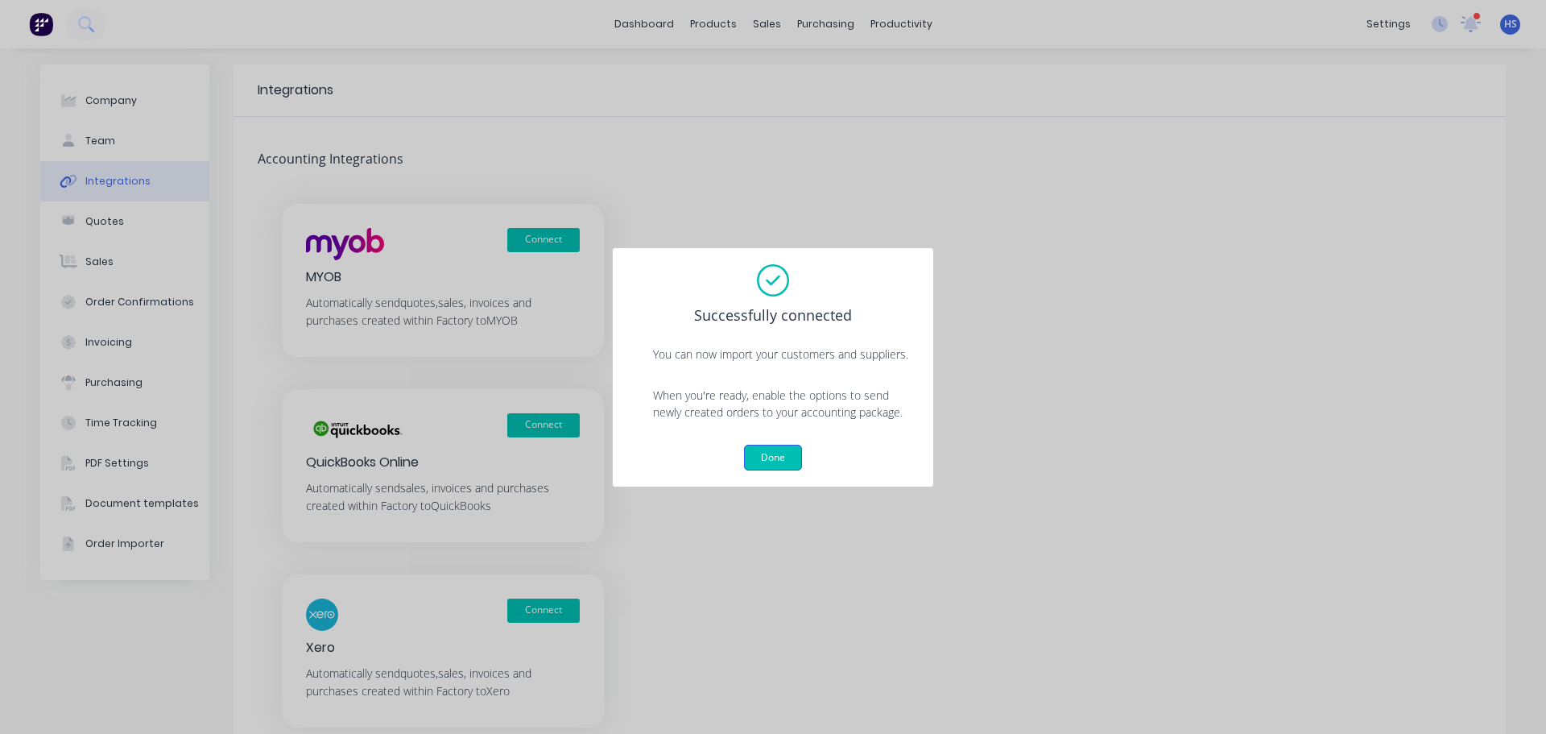
click at [772, 465] on button "Done" at bounding box center [773, 458] width 58 height 26
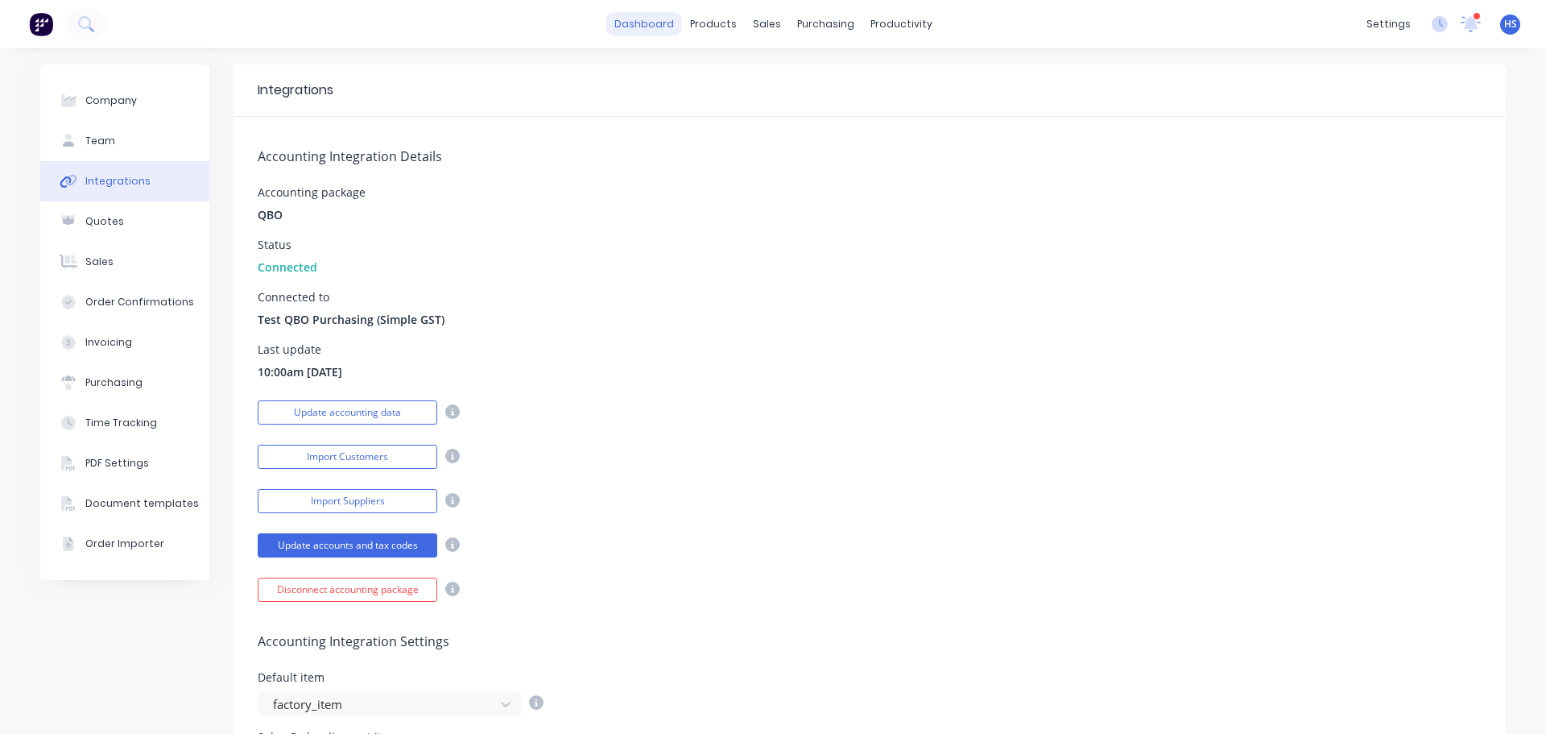
click at [666, 30] on link "dashboard" at bounding box center [644, 24] width 76 height 24
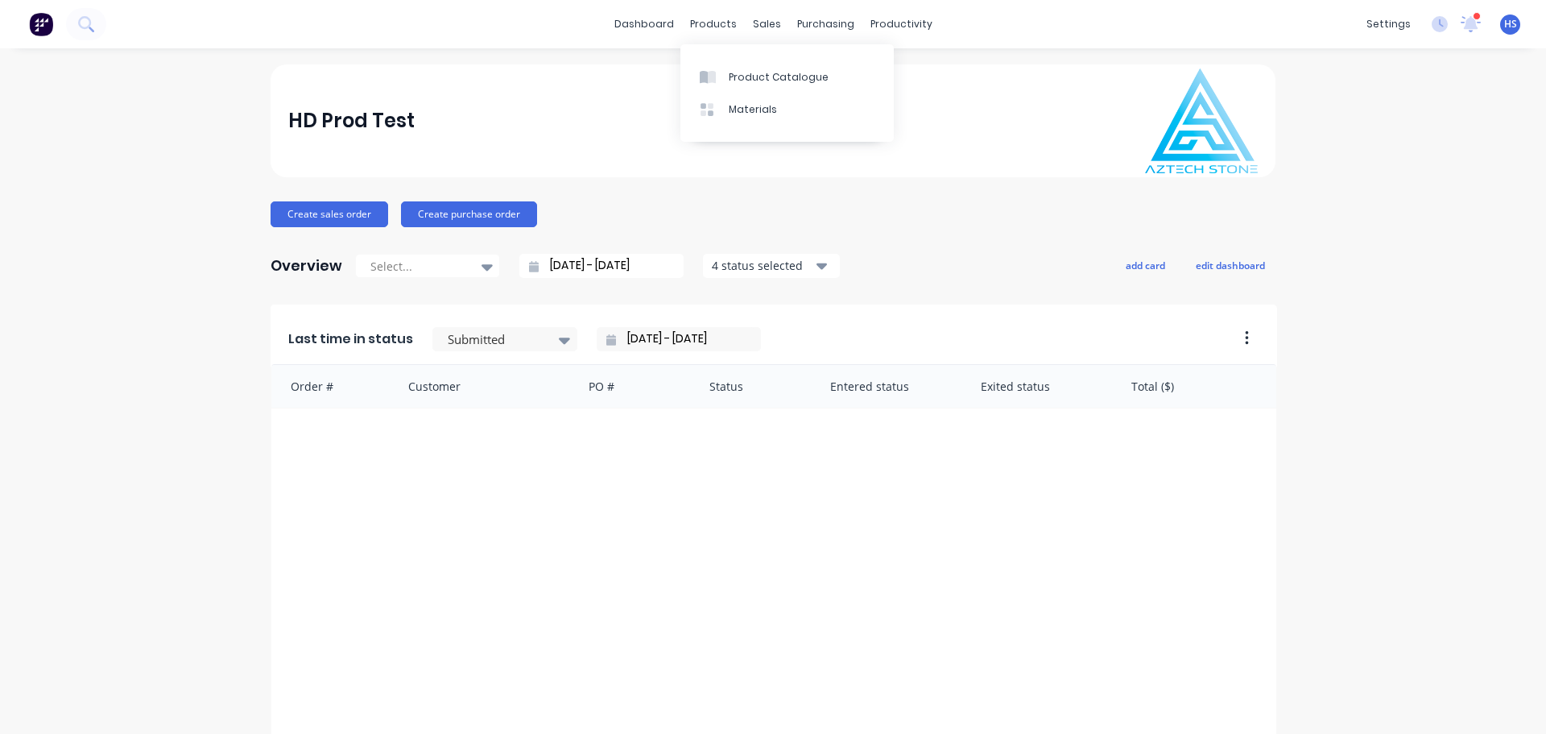
drag, startPoint x: 532, startPoint y: 68, endPoint x: 544, endPoint y: 56, distance: 18.2
click at [532, 68] on div "HD Prod Test" at bounding box center [773, 120] width 1005 height 113
click at [703, 23] on div "products" at bounding box center [713, 24] width 63 height 24
click at [574, 64] on div "HD Prod Test" at bounding box center [773, 120] width 1005 height 113
